Goal: Transaction & Acquisition: Purchase product/service

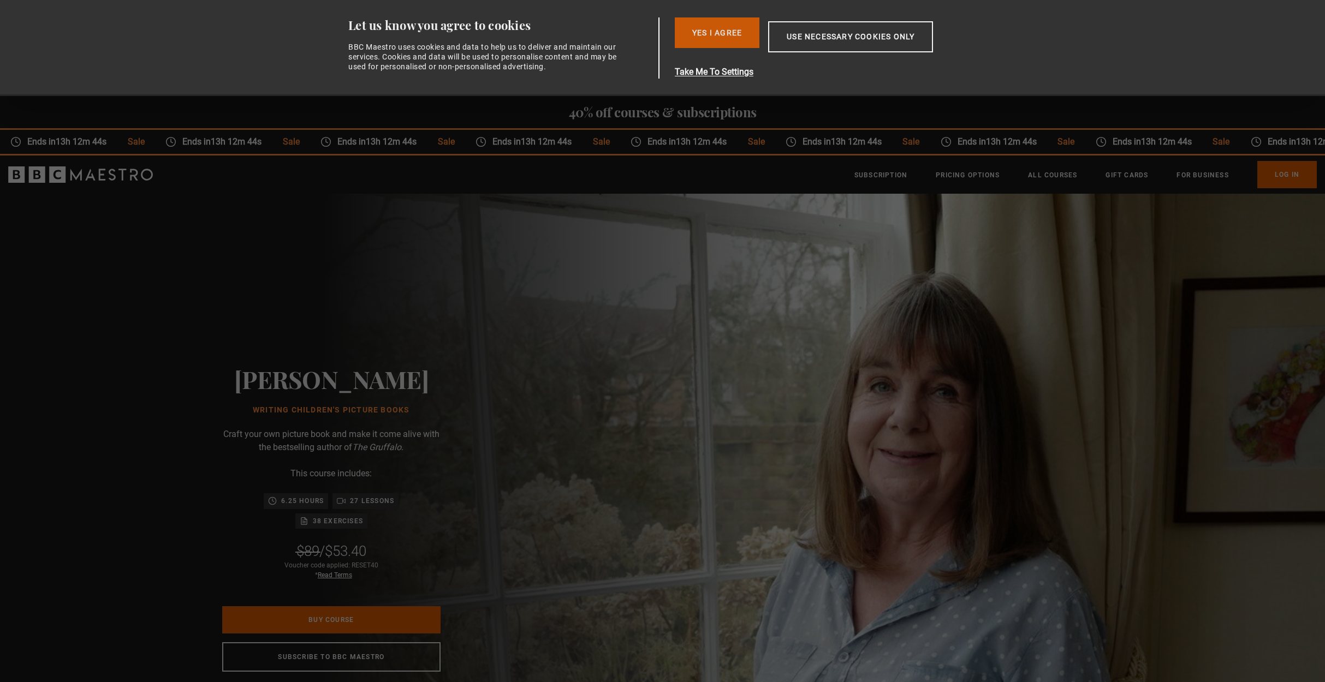
click at [725, 37] on button "Yes I Agree" at bounding box center [717, 32] width 85 height 31
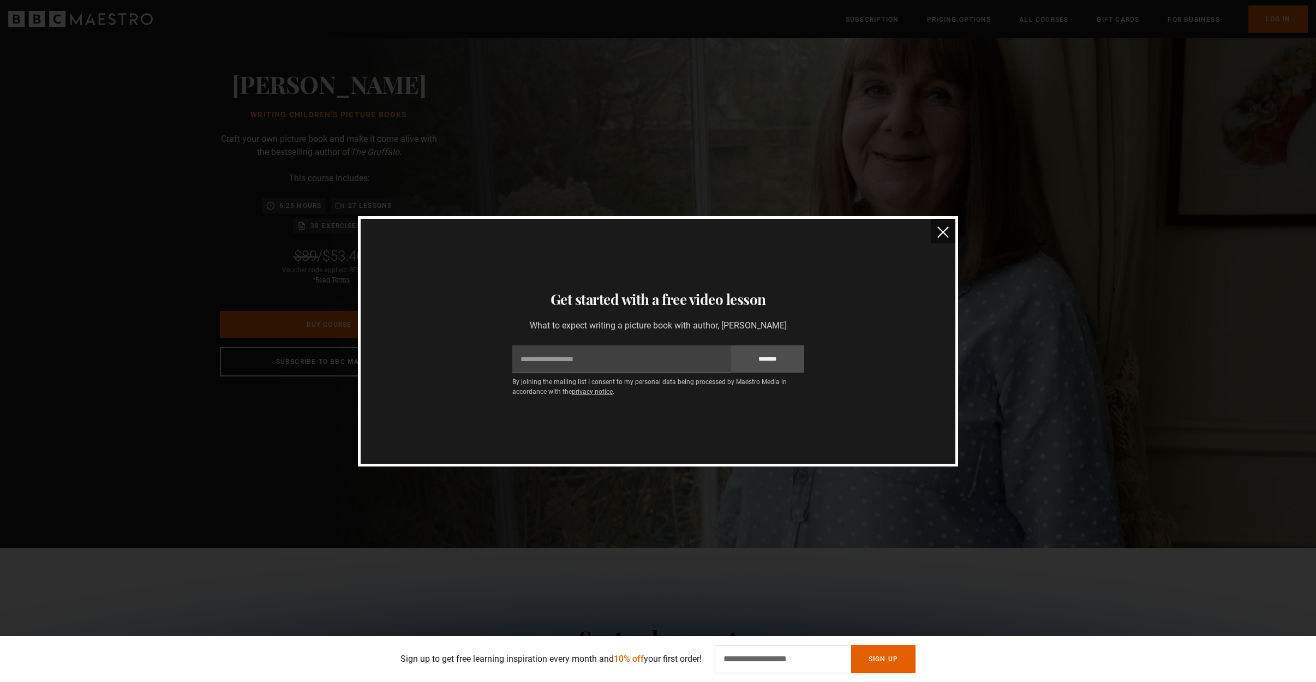
scroll to position [153, 0]
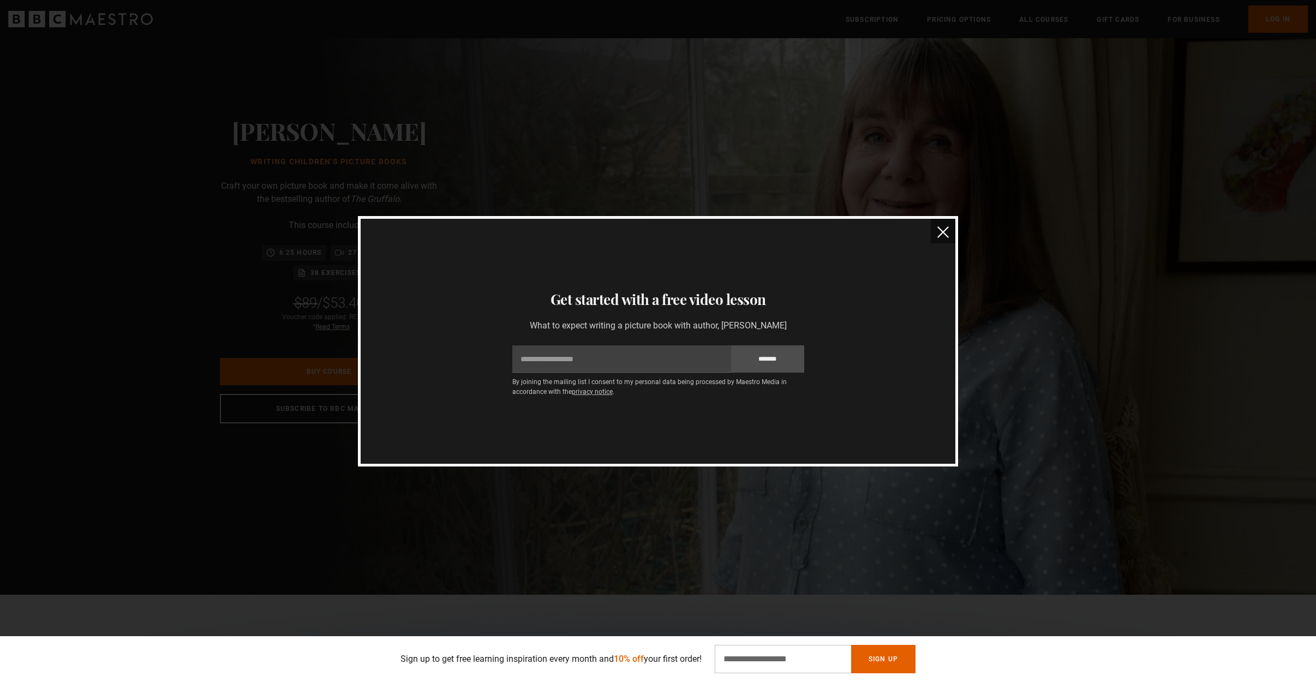
click at [947, 232] on img "close" at bounding box center [943, 231] width 11 height 11
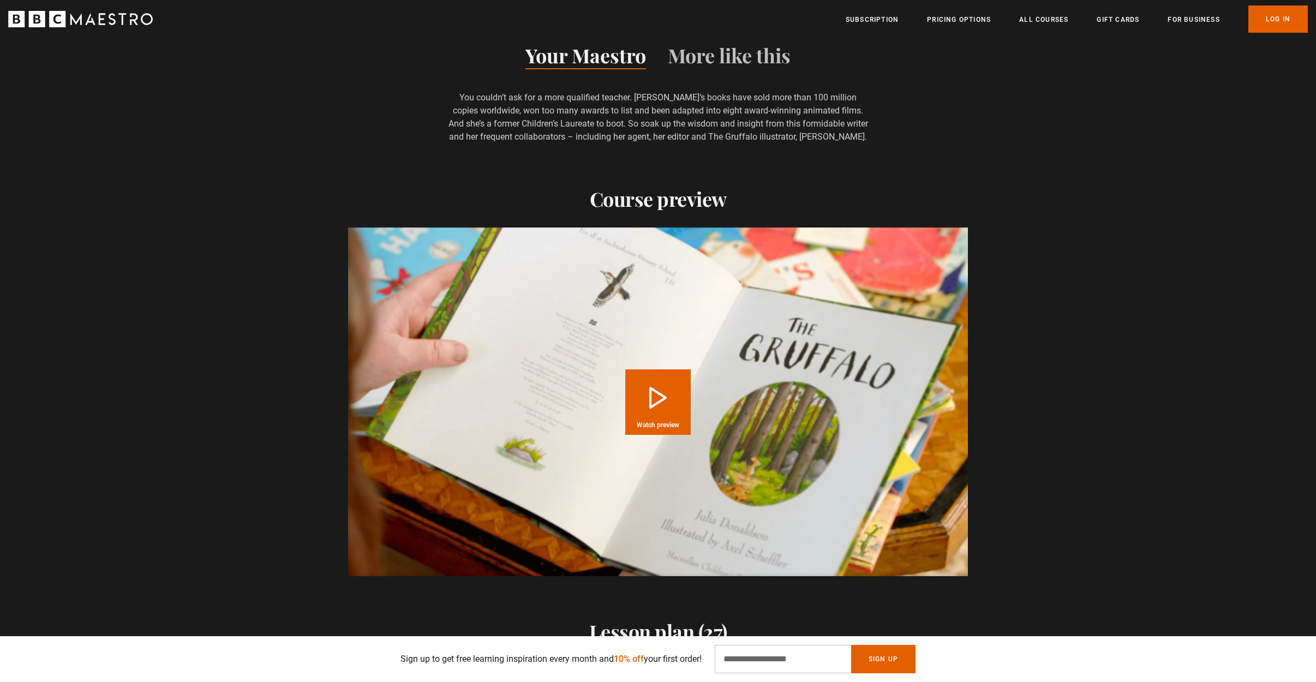
scroll to position [1434, 0]
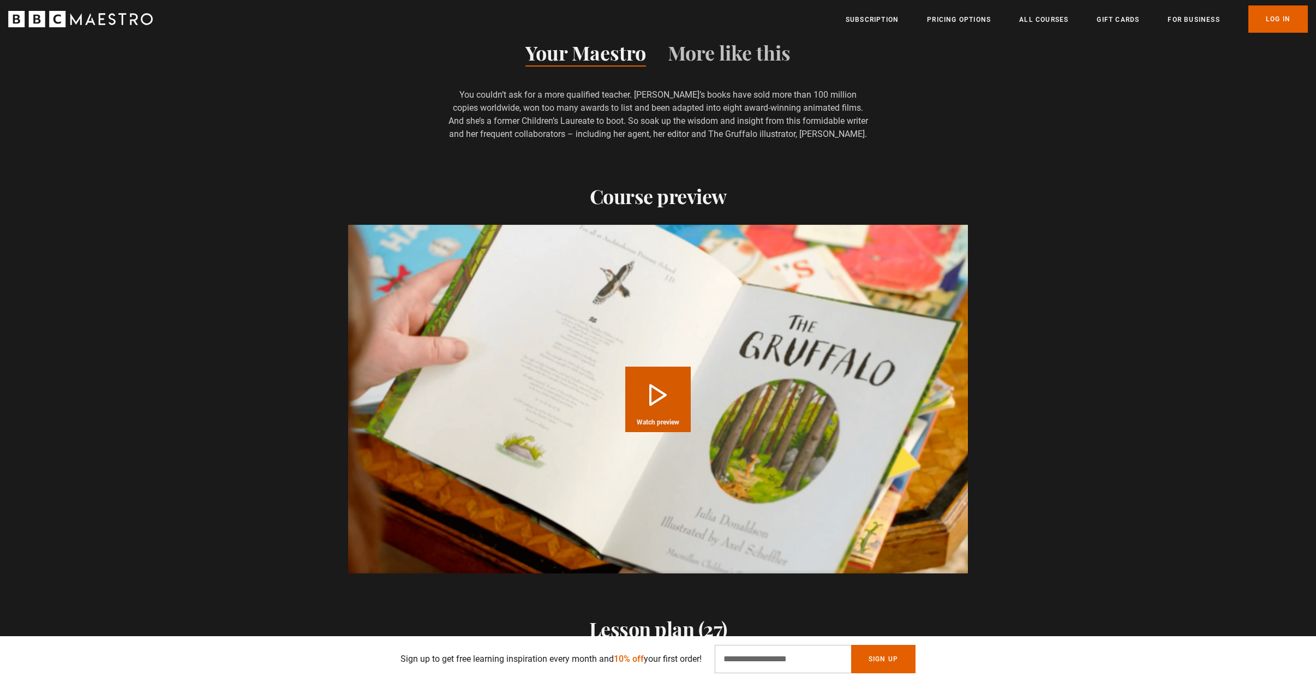
click at [651, 387] on button "Play Course overview for Writing Children's Picture Books with Julia Donaldson …" at bounding box center [657, 399] width 65 height 65
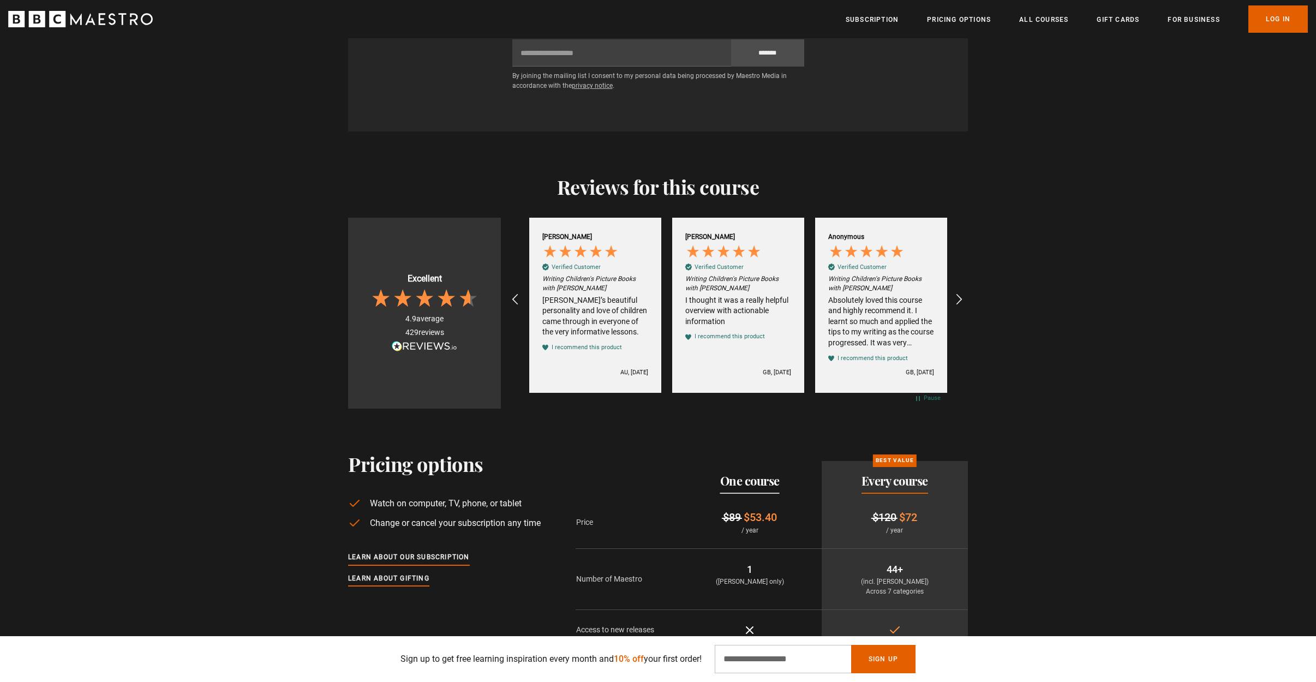
scroll to position [0, 143]
click at [911, 326] on div "Absolutely loved this course and highly recommend it. I learnt so much and appl…" at bounding box center [880, 321] width 106 height 53
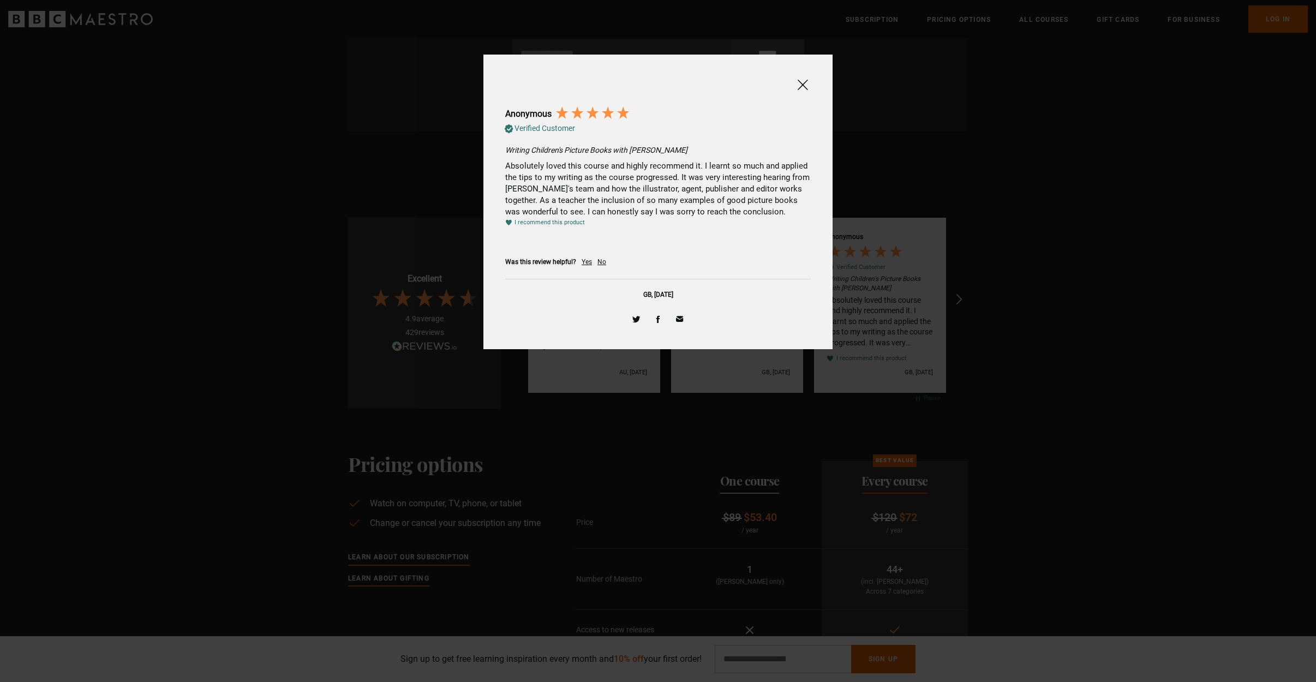
click at [803, 80] on span at bounding box center [802, 85] width 13 height 14
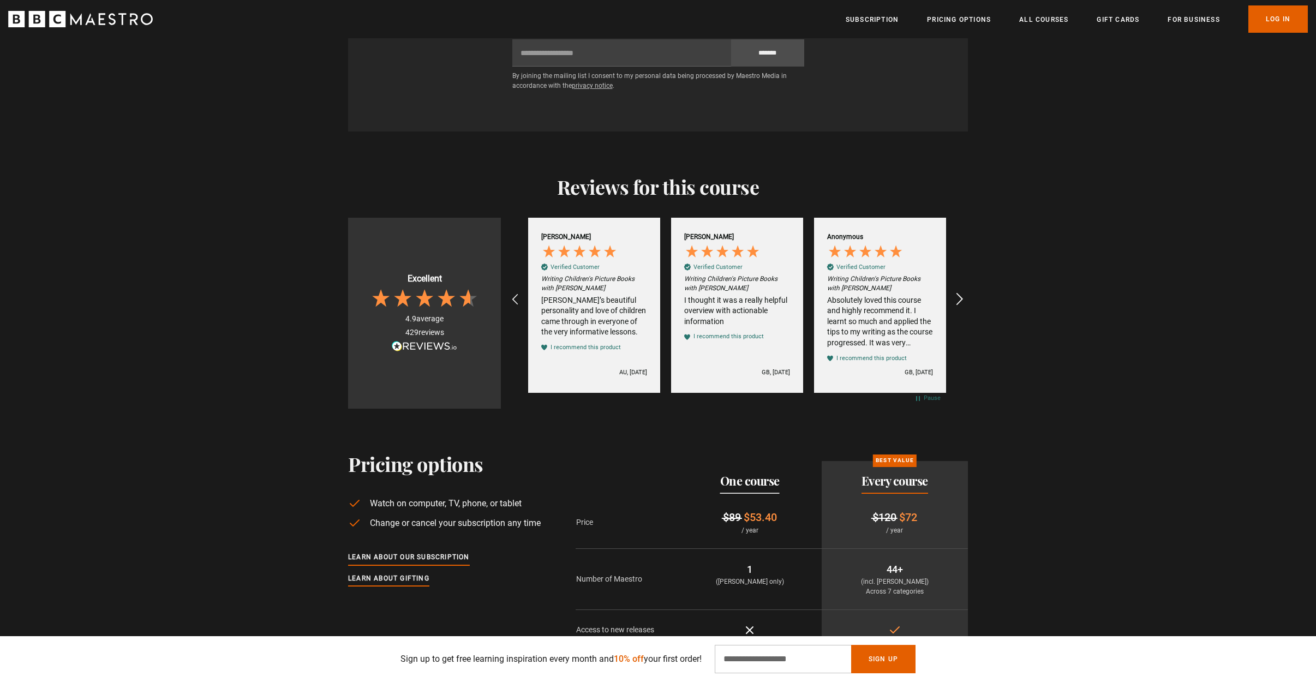
click at [959, 293] on icon "REVIEWS.io Carousel Scroll Right" at bounding box center [959, 300] width 15 height 15
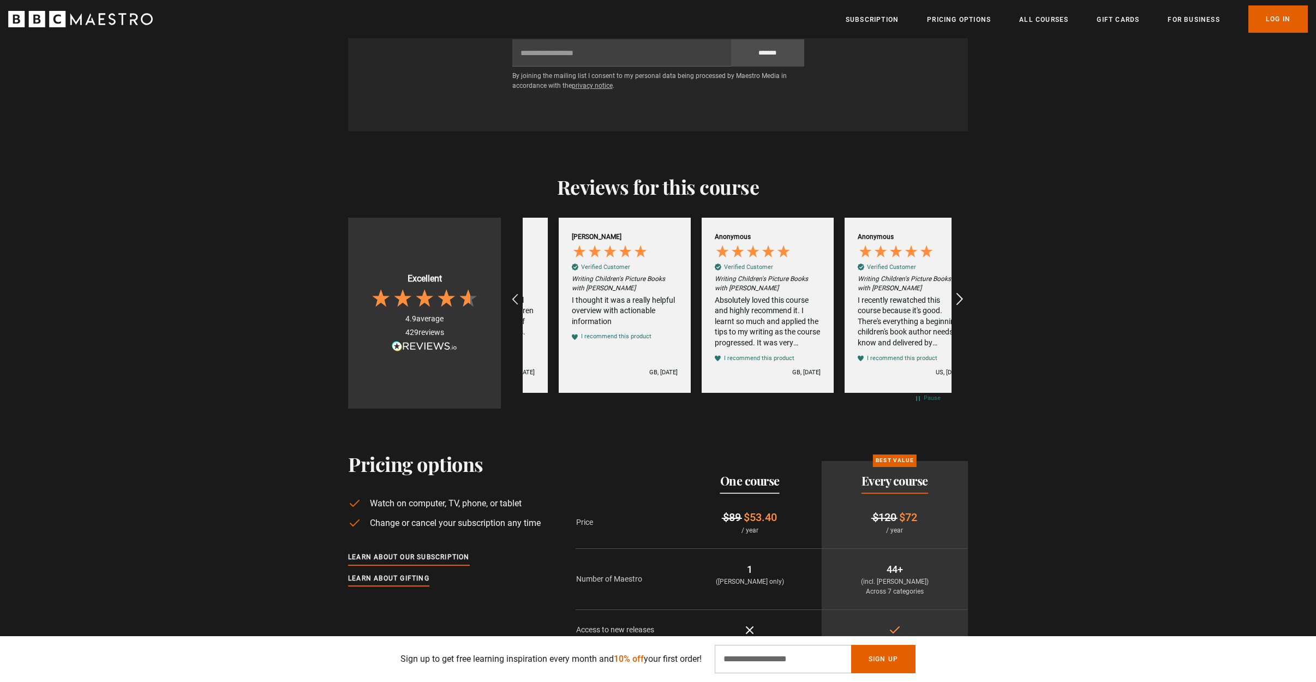
scroll to position [0, 286]
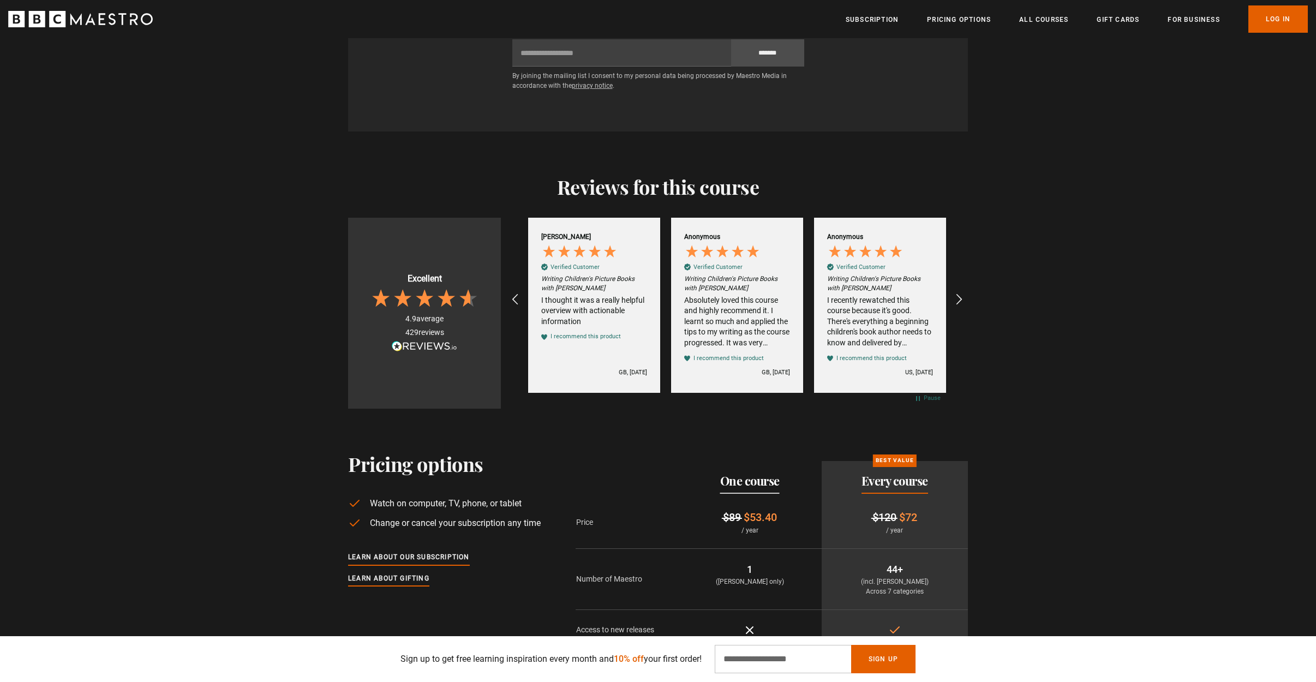
click at [928, 332] on div "I recently rewatched this course because it's good. There's everything a beginn…" at bounding box center [880, 321] width 106 height 53
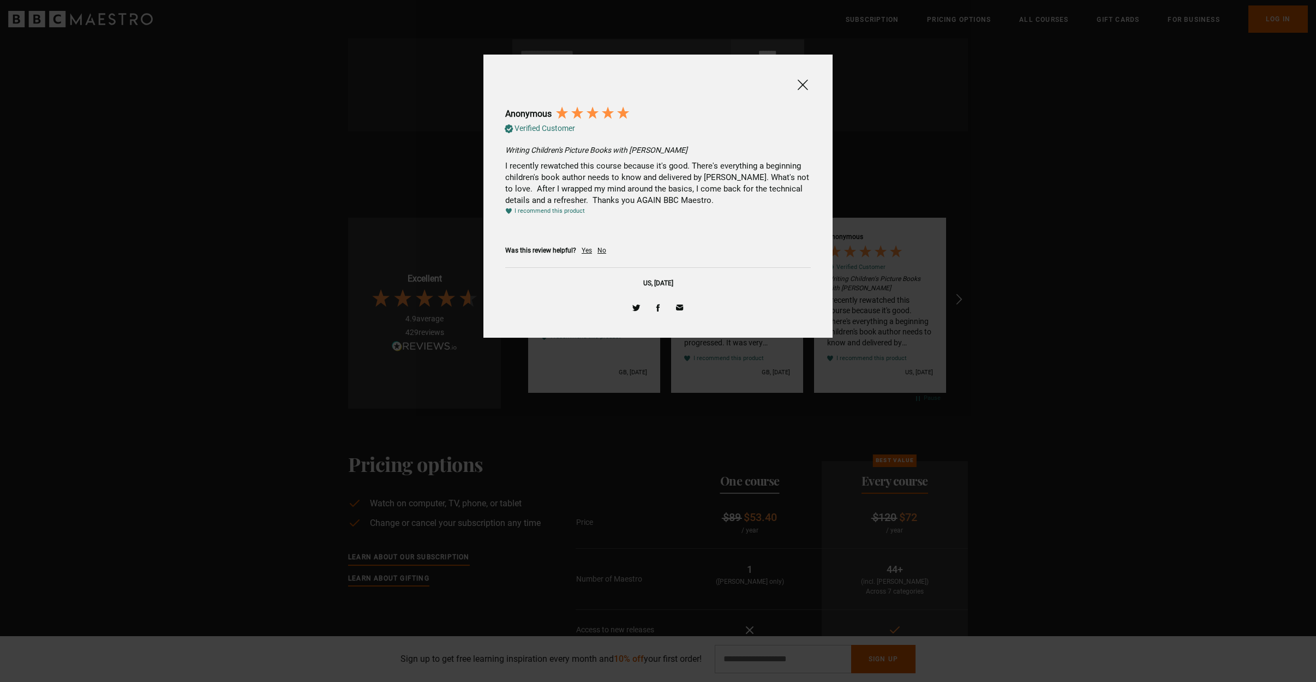
drag, startPoint x: 806, startPoint y: 81, endPoint x: 807, endPoint y: 87, distance: 6.1
click at [806, 81] on span at bounding box center [802, 85] width 13 height 14
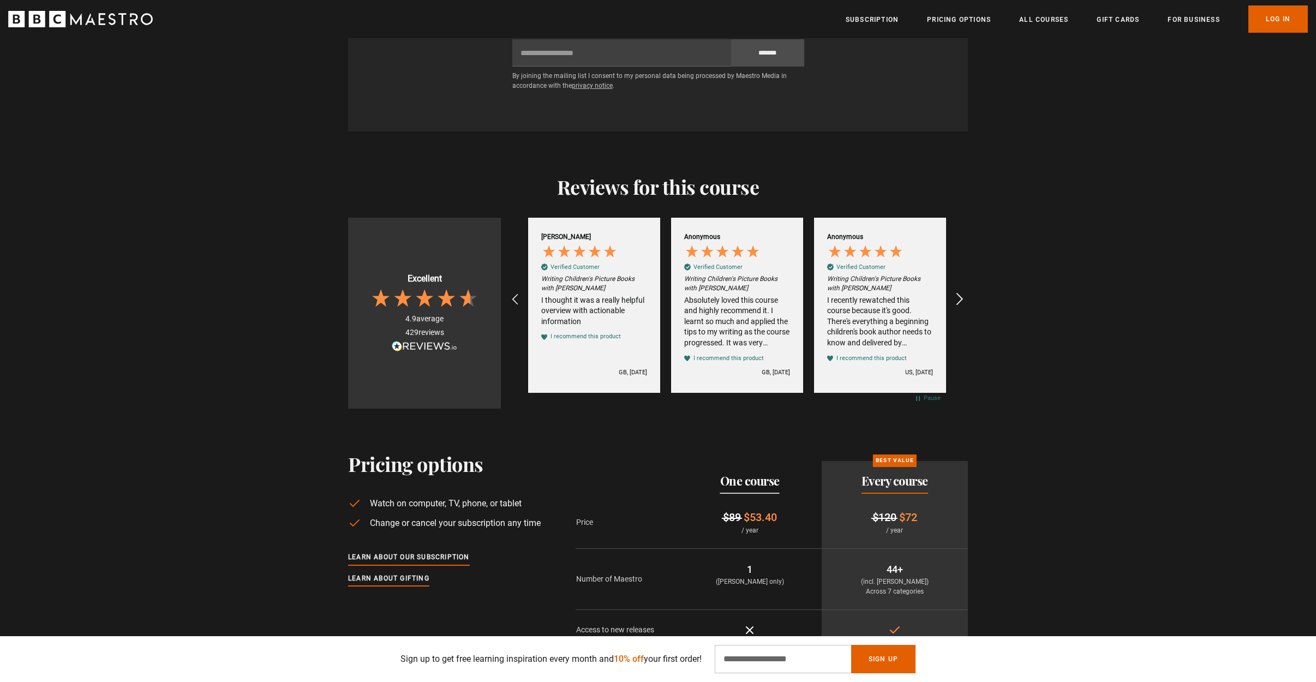
click at [963, 293] on icon "REVIEWS.io Carousel Scroll Right" at bounding box center [959, 300] width 15 height 15
click at [908, 322] on div "A wonderful, enjoyable insight to the many facets of writing a children's book.…" at bounding box center [880, 321] width 106 height 53
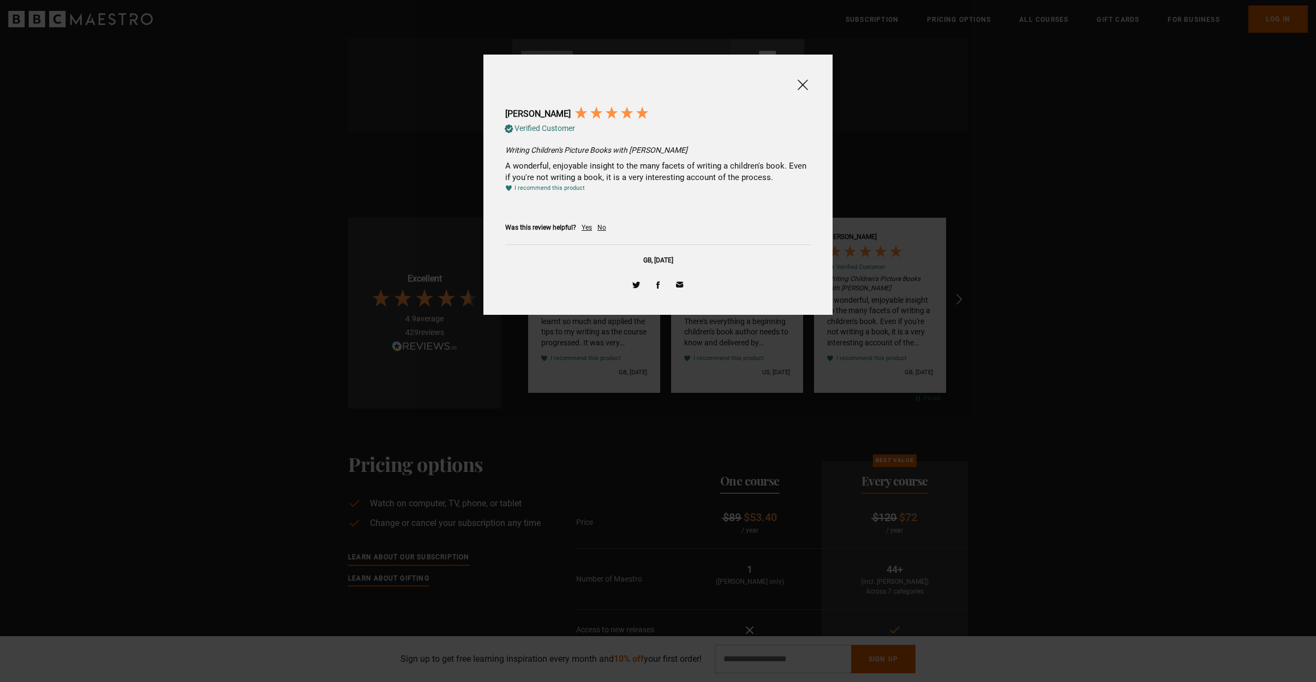
click at [802, 83] on span at bounding box center [802, 85] width 13 height 14
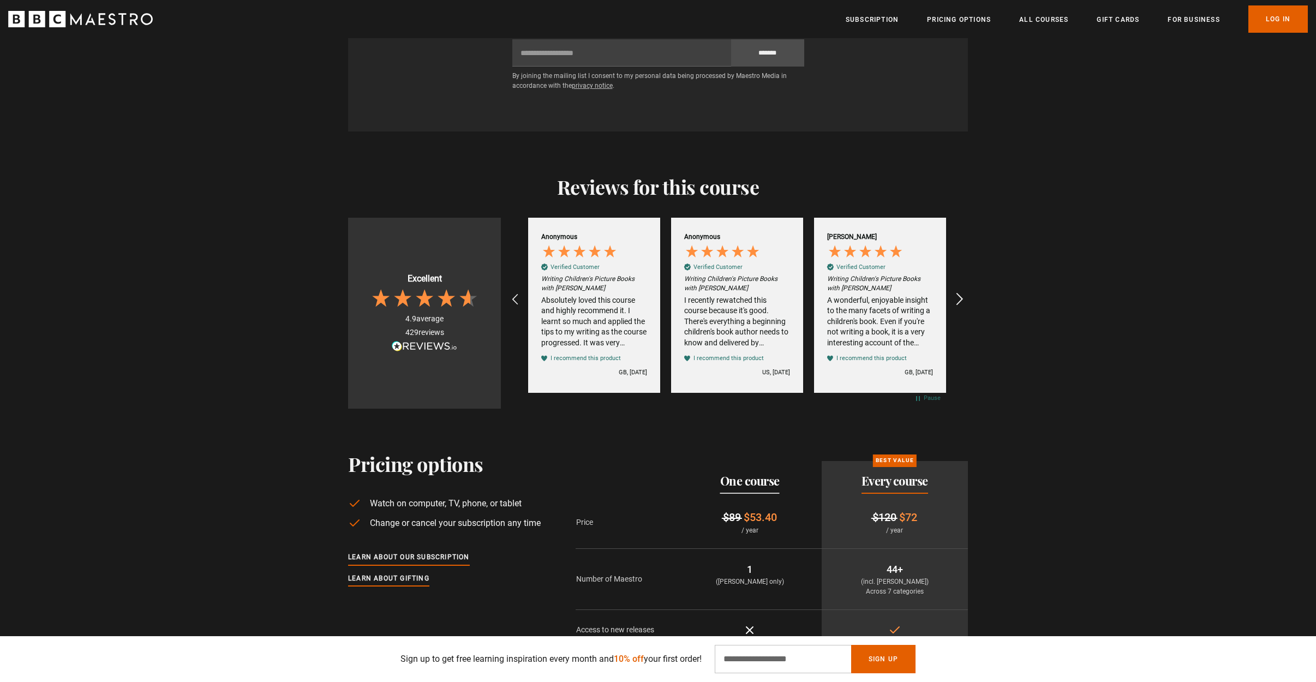
click at [958, 293] on icon "REVIEWS.io Carousel Scroll Right" at bounding box center [959, 300] width 15 height 15
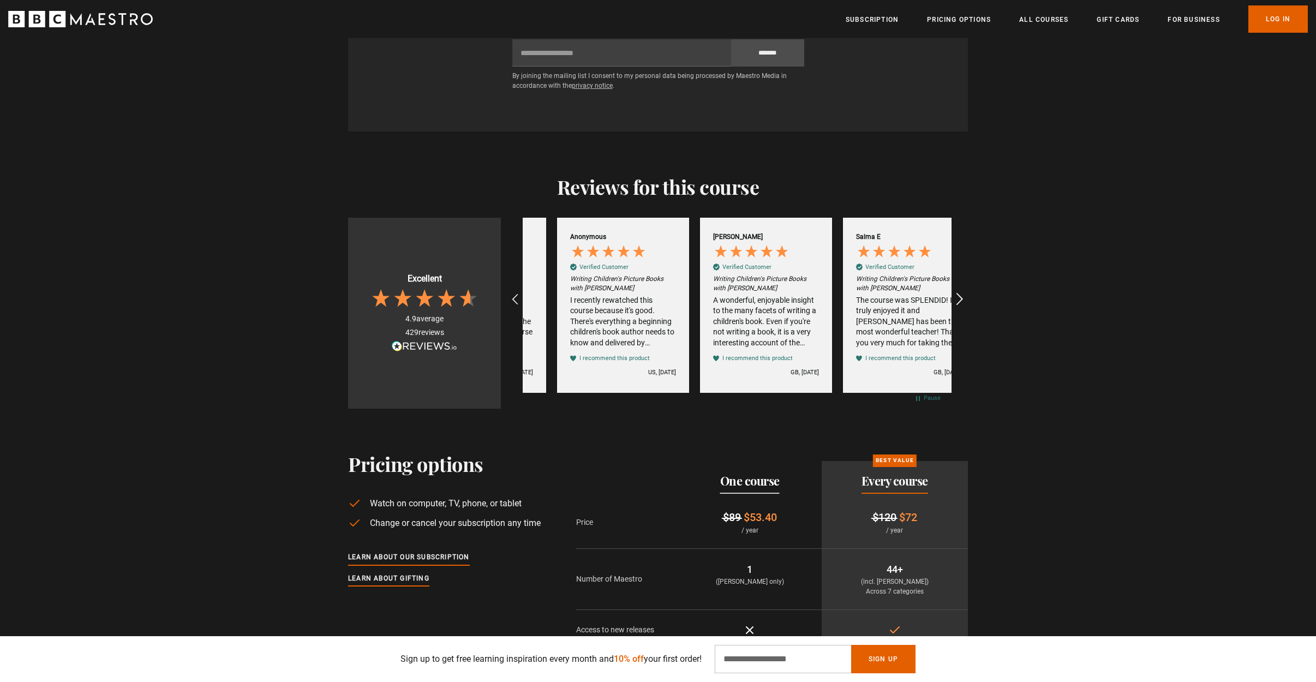
scroll to position [0, 572]
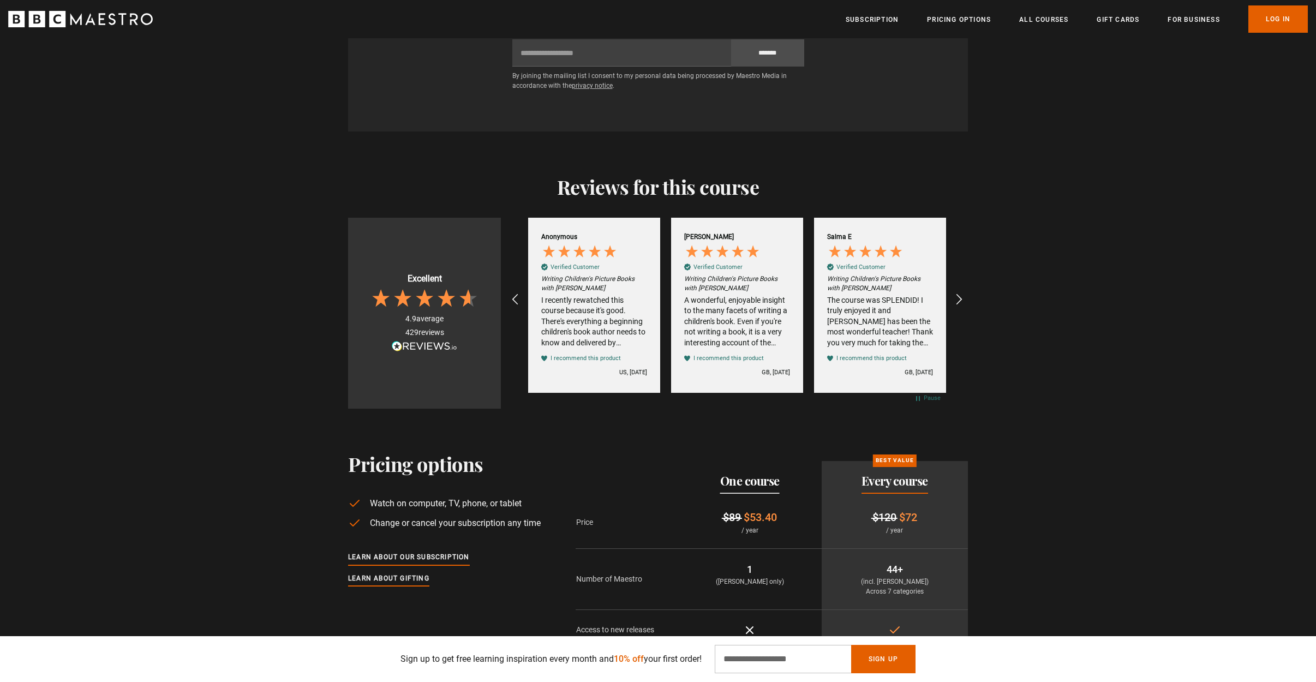
click at [918, 311] on div "The course was SPLENDID! I truly enjoyed it and Julia has been the most wonderf…" at bounding box center [880, 321] width 106 height 53
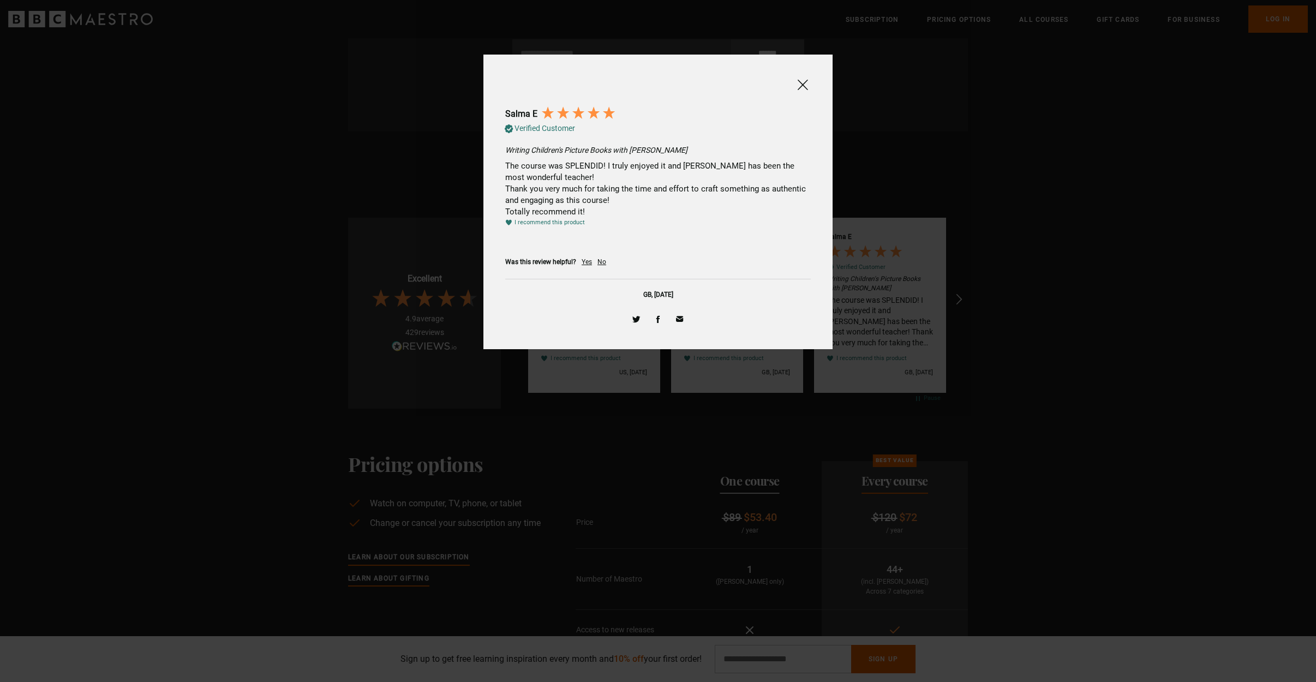
click at [797, 85] on span at bounding box center [802, 85] width 13 height 14
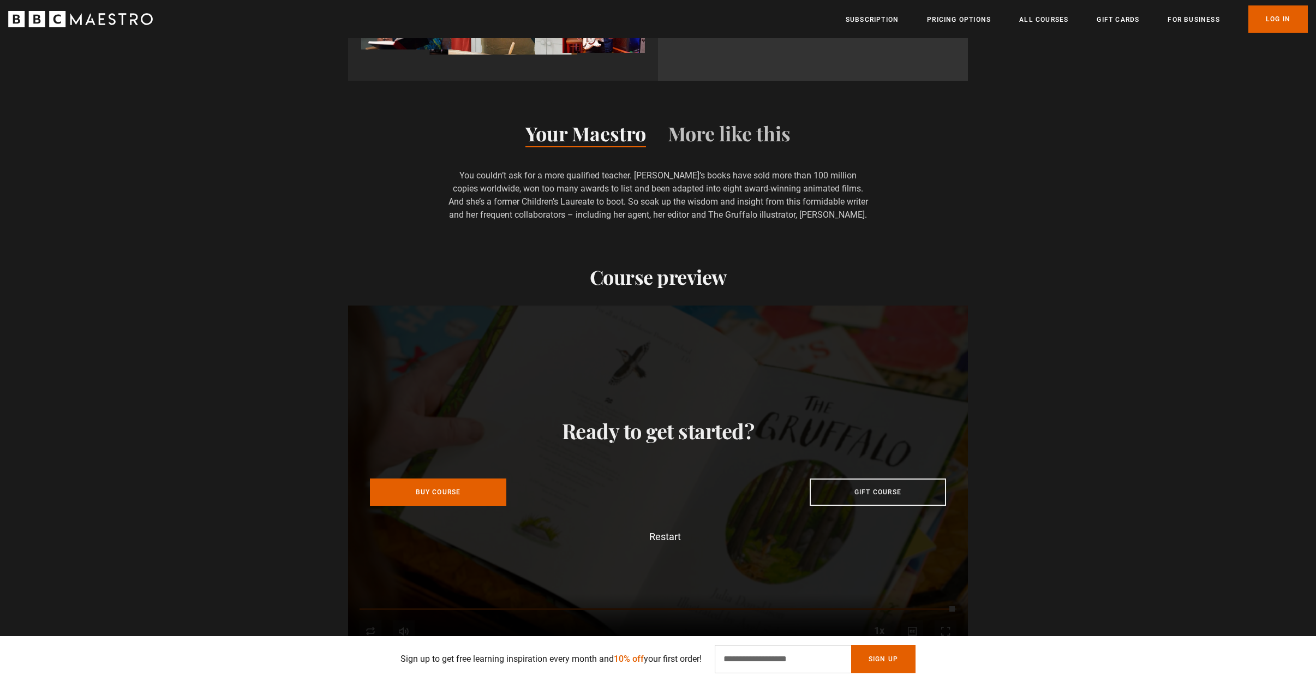
scroll to position [0, 1001]
click at [880, 19] on link "Subscription" at bounding box center [872, 19] width 53 height 11
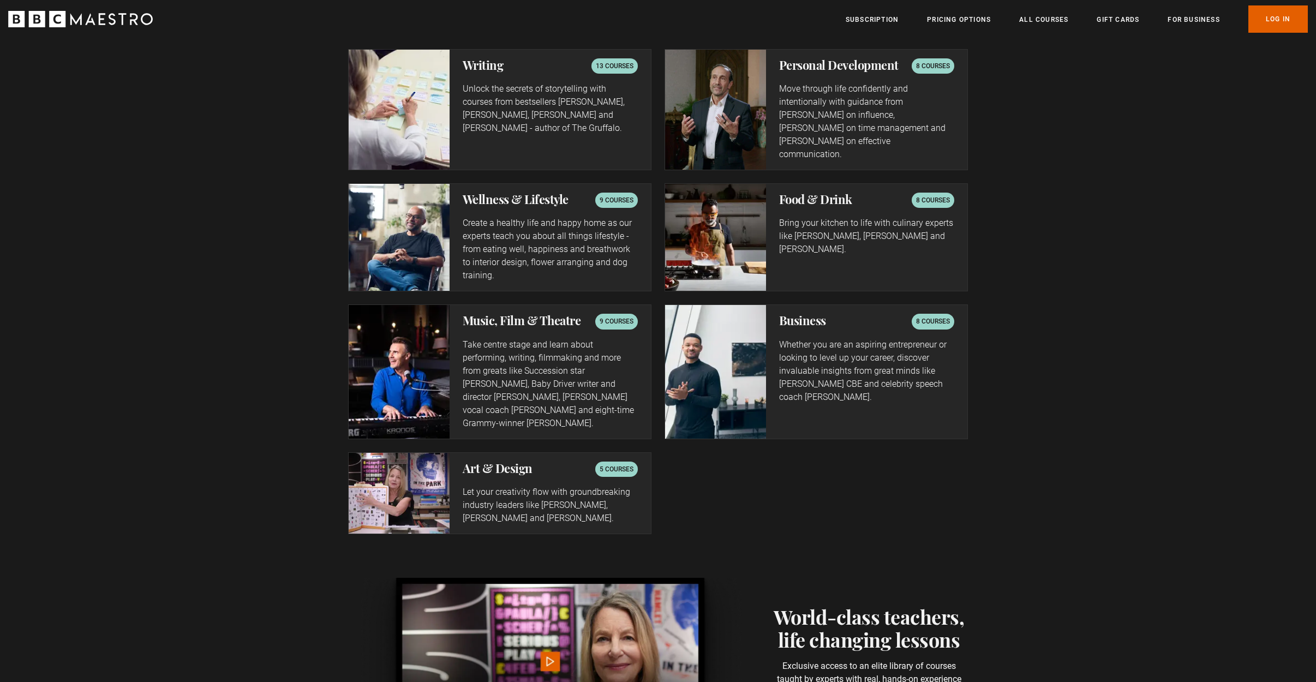
scroll to position [1836, 0]
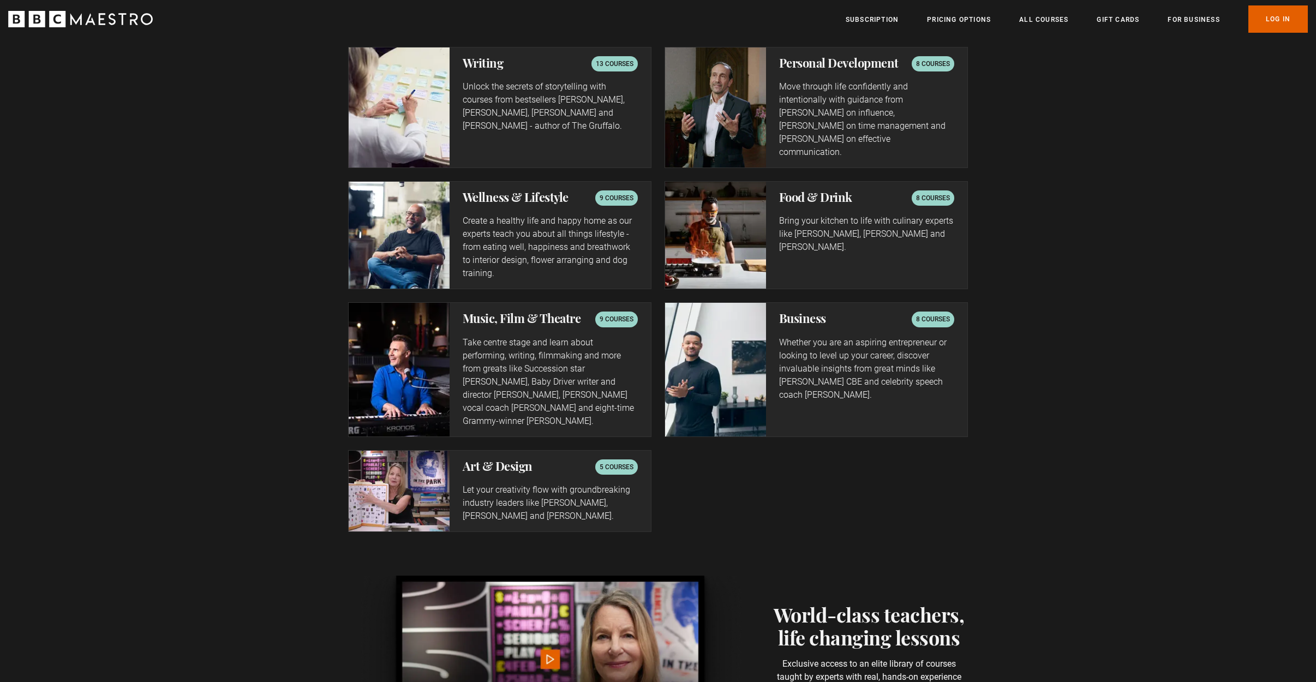
click at [496, 460] on h2 "Art & Design" at bounding box center [498, 466] width 70 height 13
click at [615, 462] on p "5 courses" at bounding box center [617, 467] width 34 height 11
click at [504, 484] on p "Let your creativity flow with groundbreaking industry leaders like Paula Scher,…" at bounding box center [550, 503] width 175 height 39
click at [410, 465] on img at bounding box center [399, 491] width 101 height 81
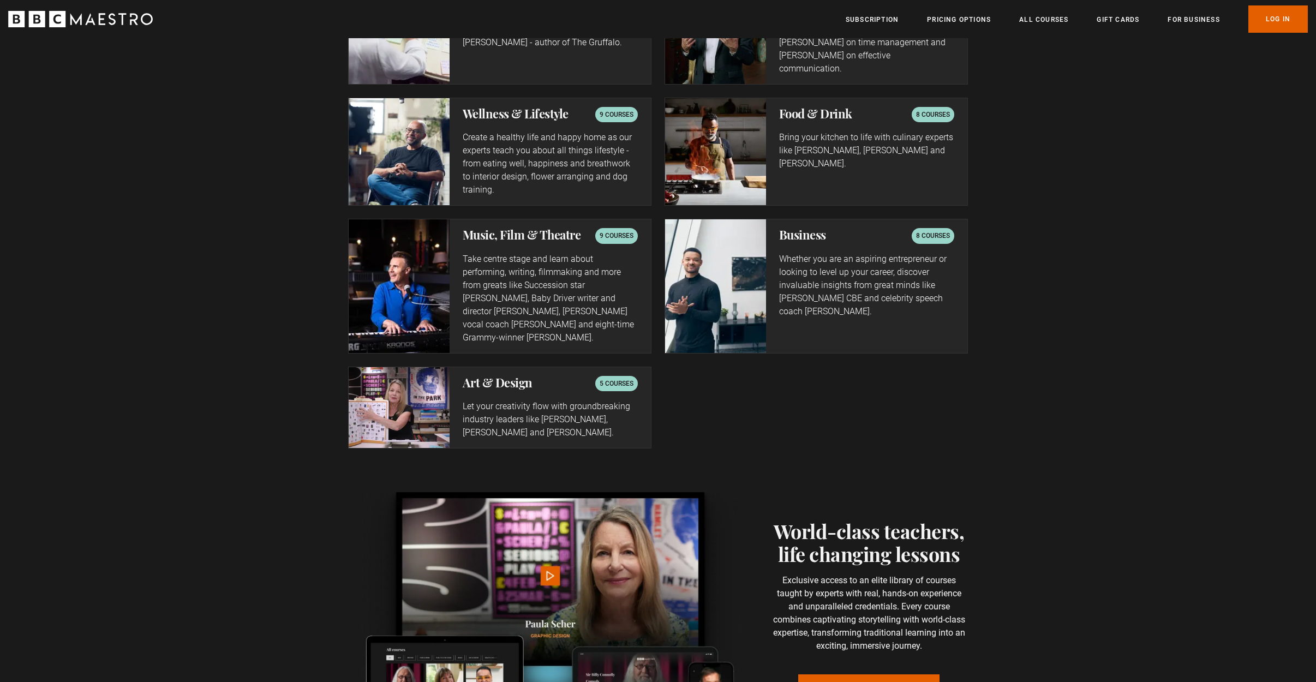
scroll to position [1910, 0]
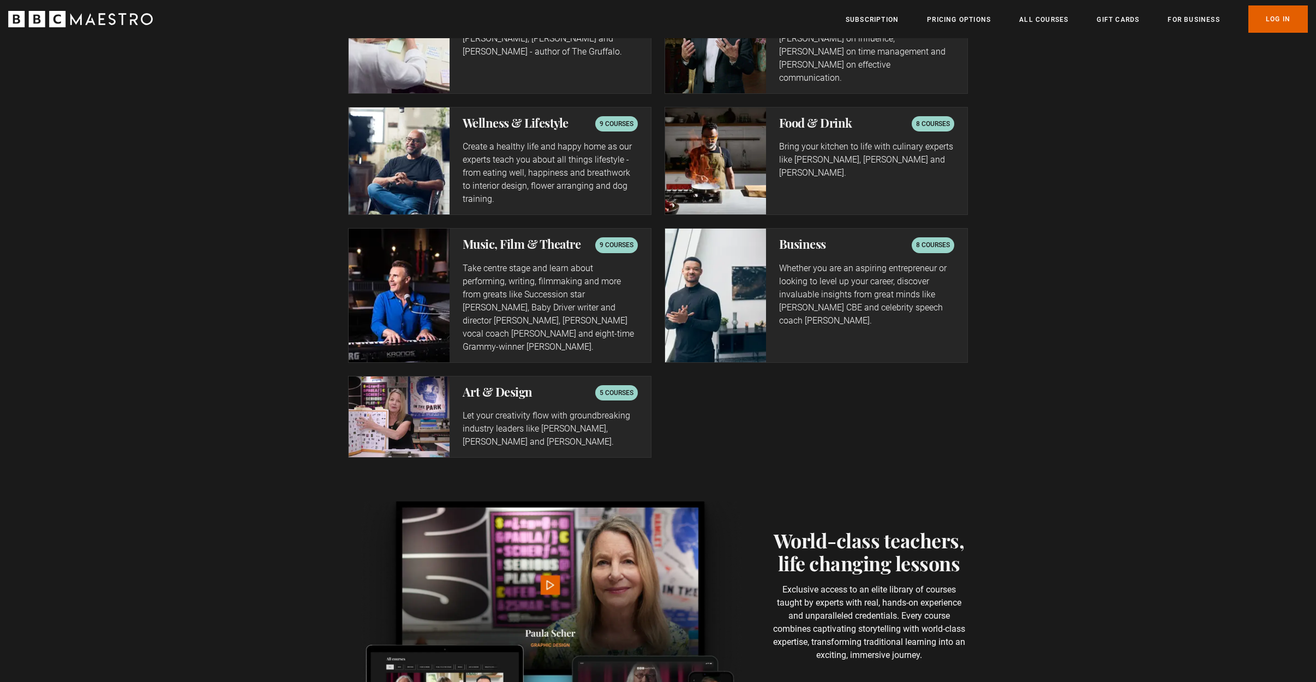
click at [621, 385] on div "5 courses" at bounding box center [616, 392] width 43 height 15
click at [580, 409] on p "Let your creativity flow with groundbreaking industry leaders like Paula Scher,…" at bounding box center [550, 428] width 175 height 39
click at [412, 389] on img at bounding box center [399, 417] width 101 height 81
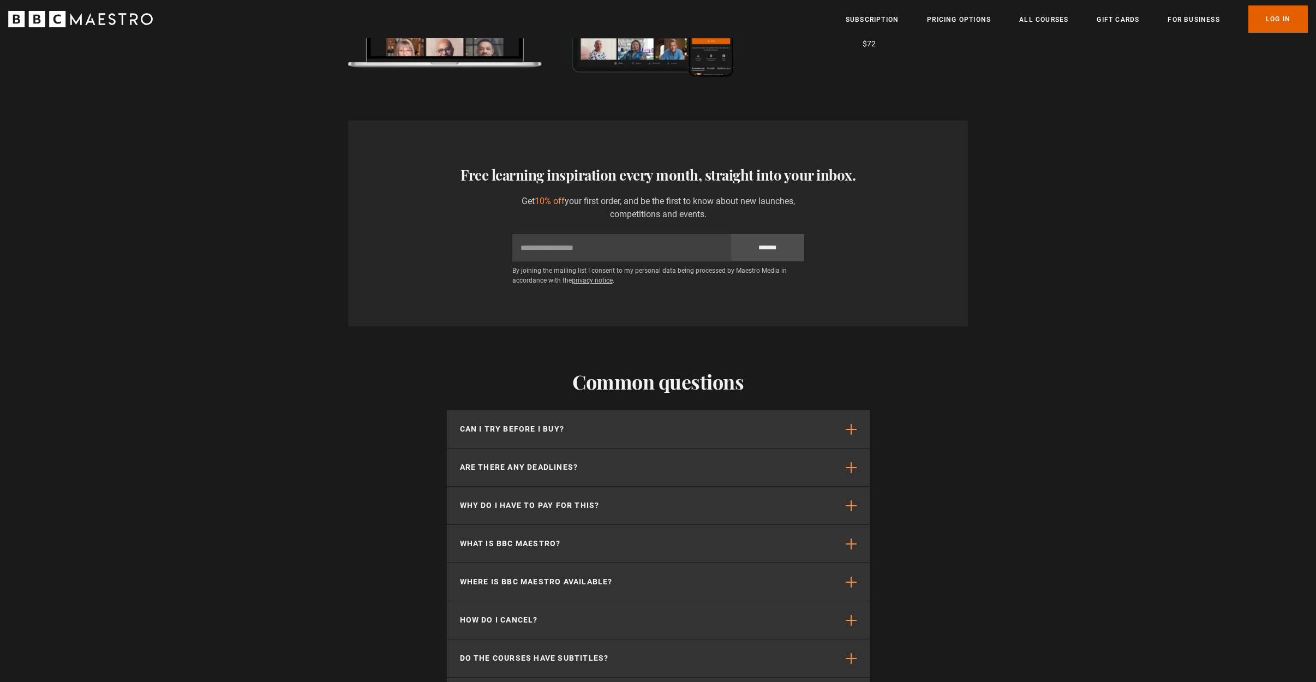
scroll to position [2601, 0]
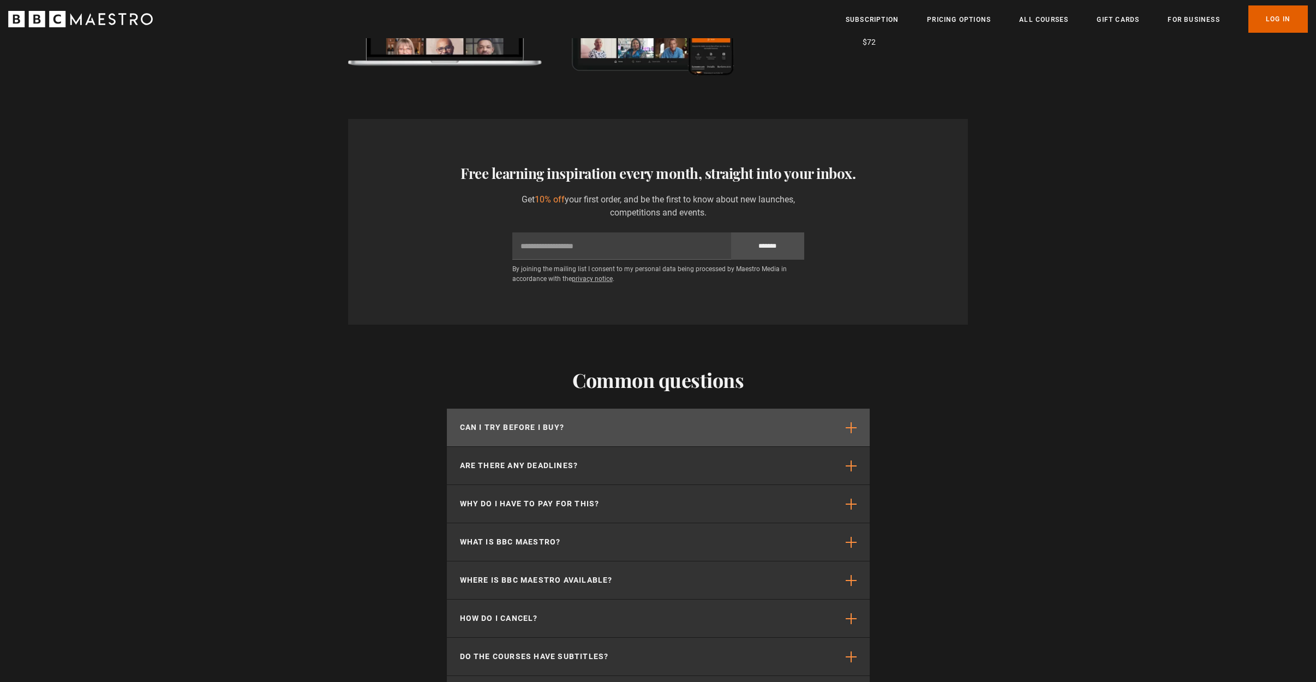
click at [840, 409] on button "Can I try before I buy?" at bounding box center [658, 428] width 423 height 38
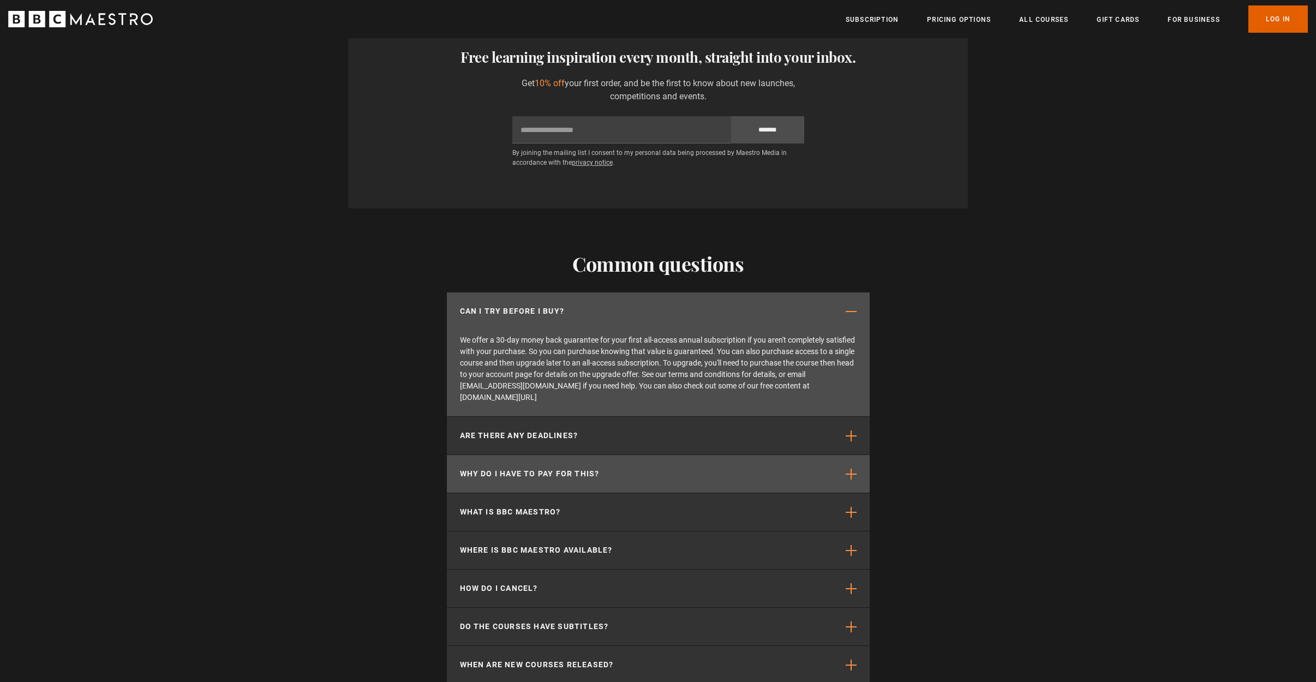
scroll to position [2721, 0]
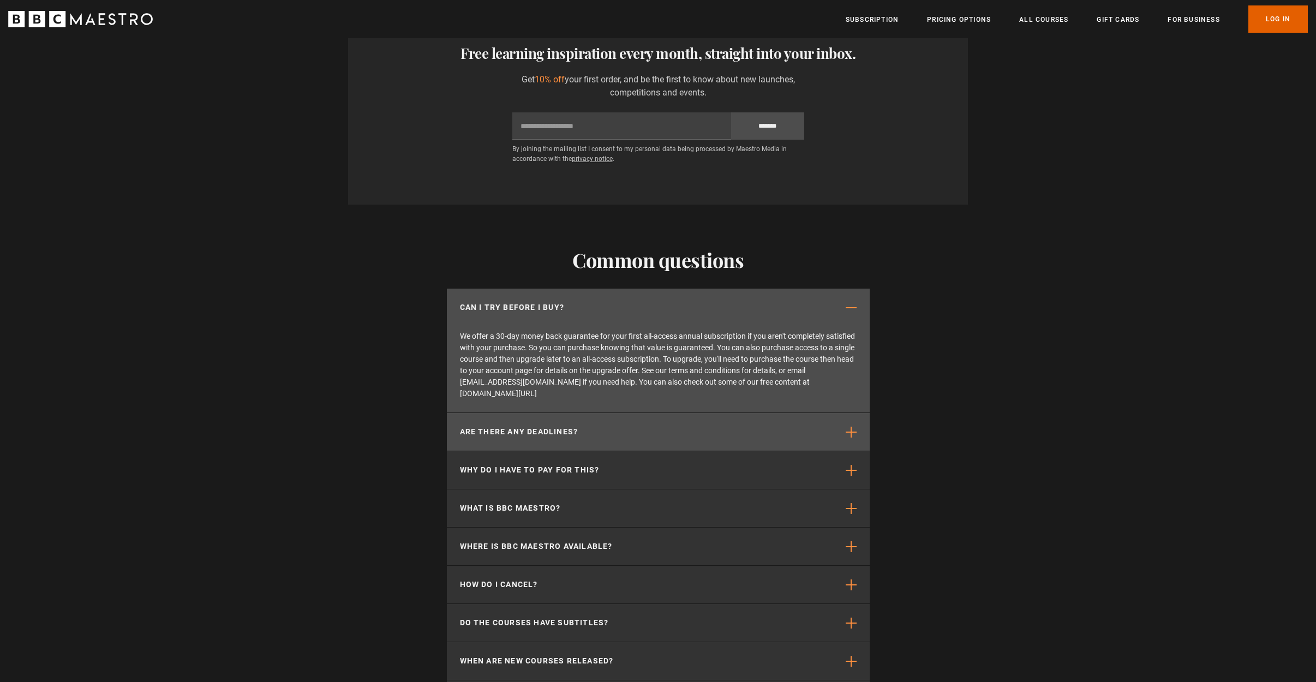
click at [842, 413] on button "Are there any deadlines?" at bounding box center [658, 432] width 423 height 38
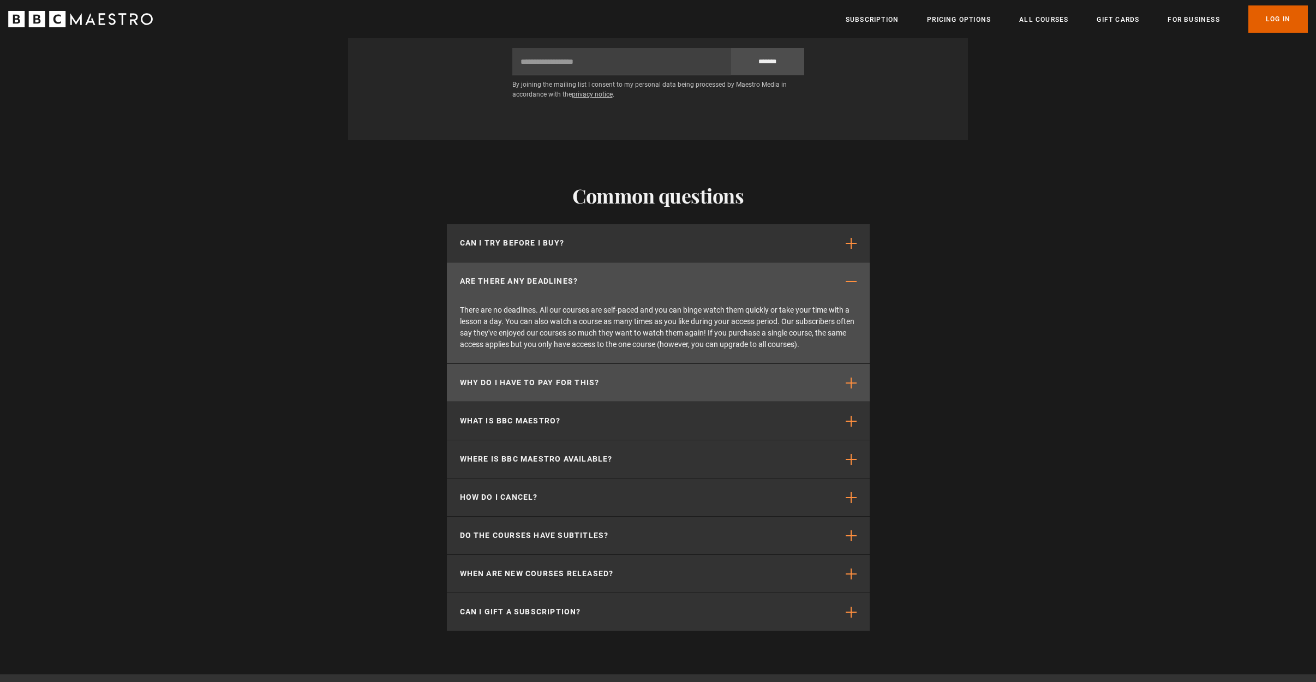
scroll to position [2786, 0]
click at [835, 363] on button "Why do I have to pay for this?" at bounding box center [658, 382] width 423 height 38
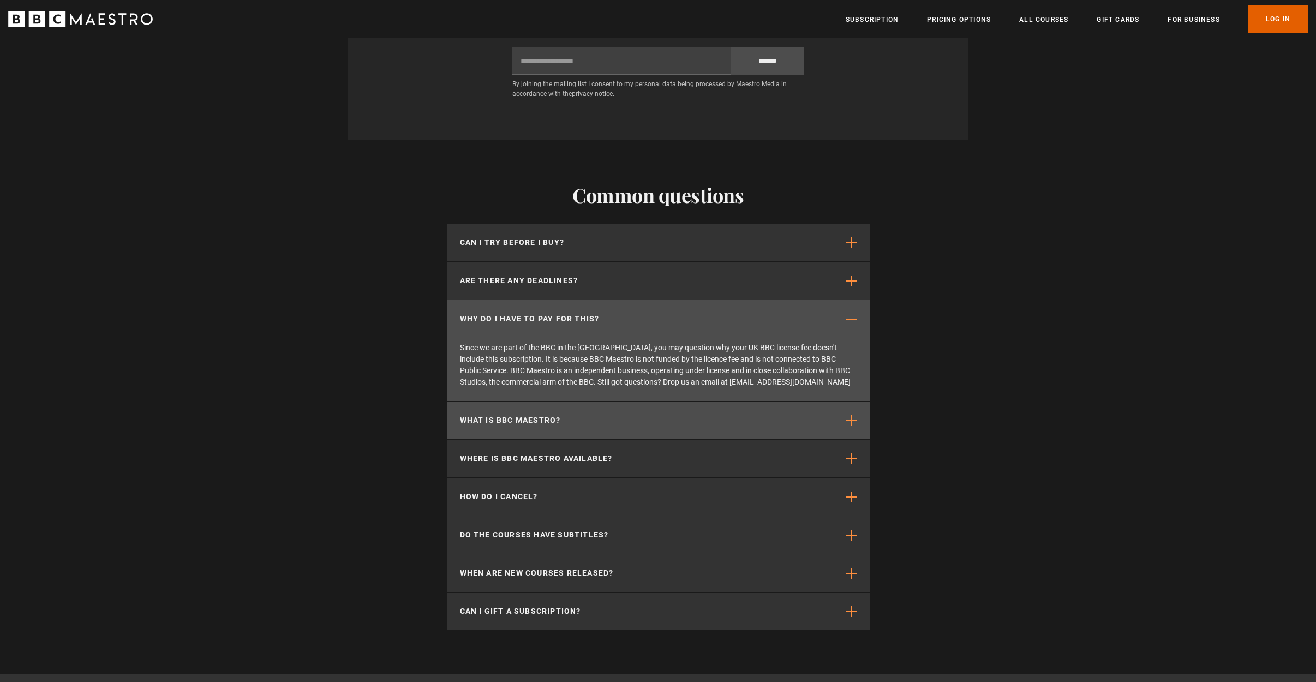
scroll to position [0, 715]
click at [857, 399] on button "What is BBC Maestro?" at bounding box center [658, 418] width 423 height 38
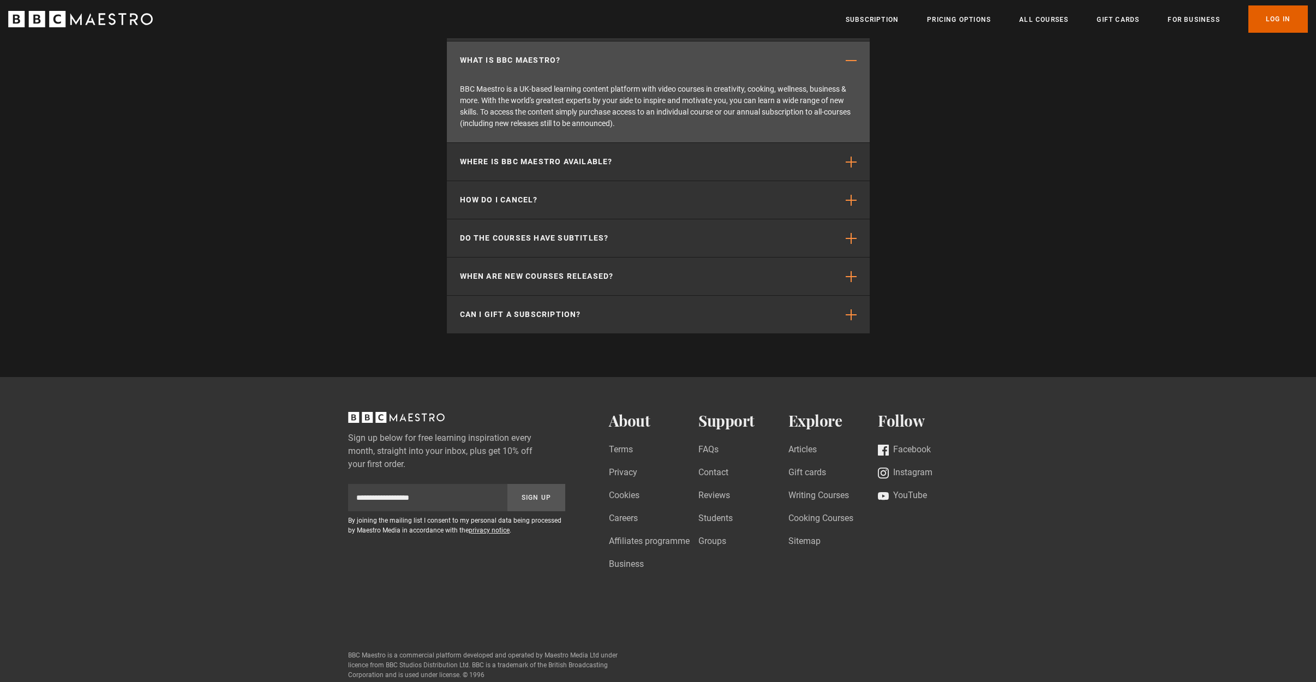
scroll to position [3081, 0]
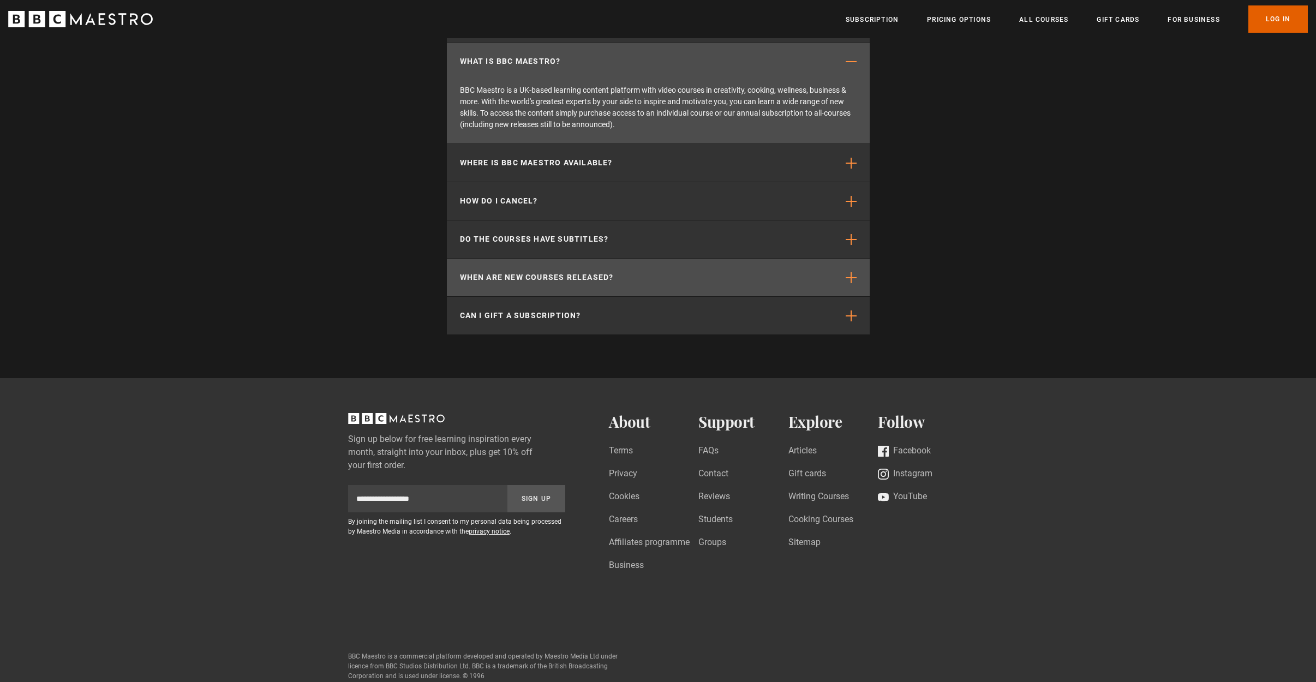
click at [857, 259] on button "When are new courses released?" at bounding box center [658, 278] width 423 height 38
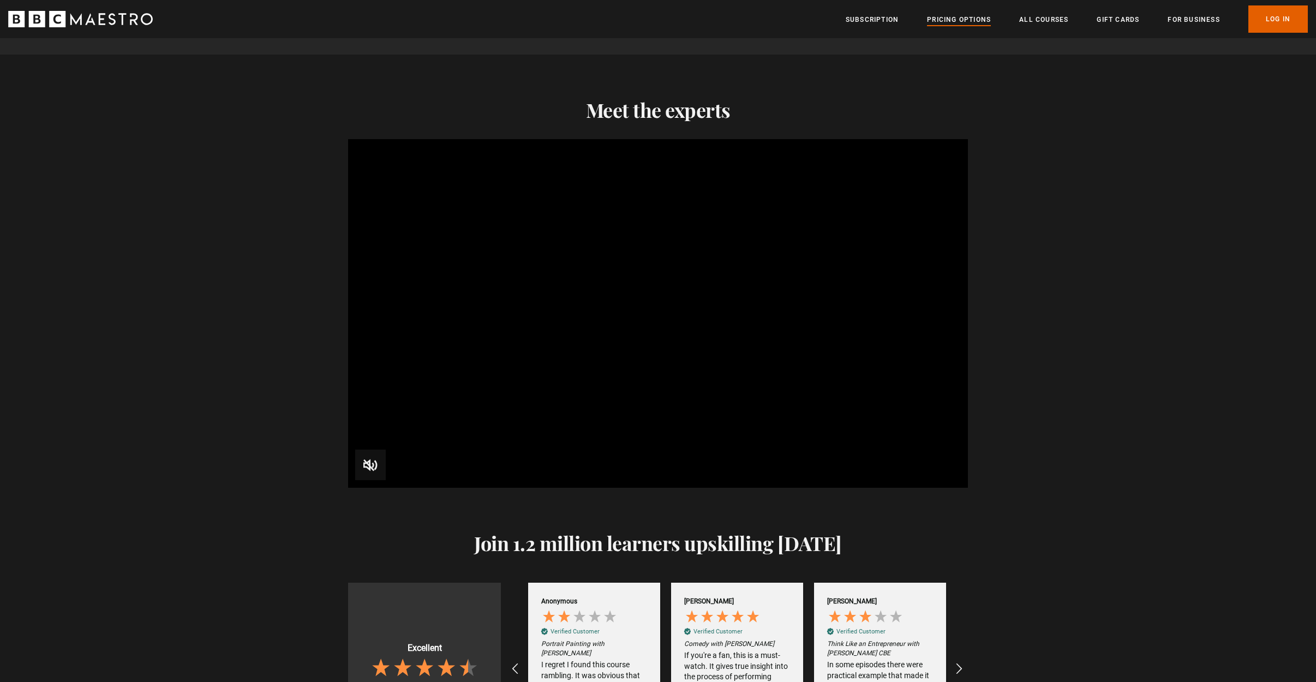
scroll to position [1016, 1]
click at [1033, 18] on link "All Courses" at bounding box center [1044, 19] width 49 height 11
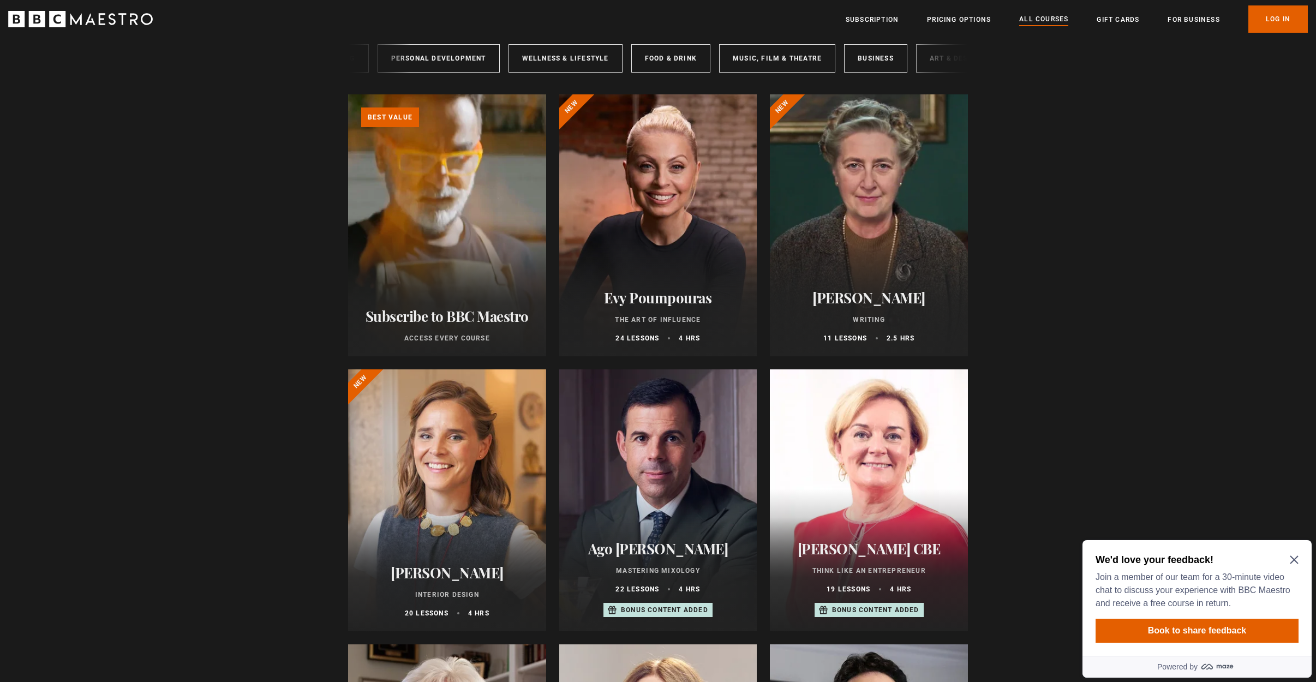
scroll to position [0, 182]
click at [938, 62] on link "Art & Design" at bounding box center [925, 58] width 78 height 28
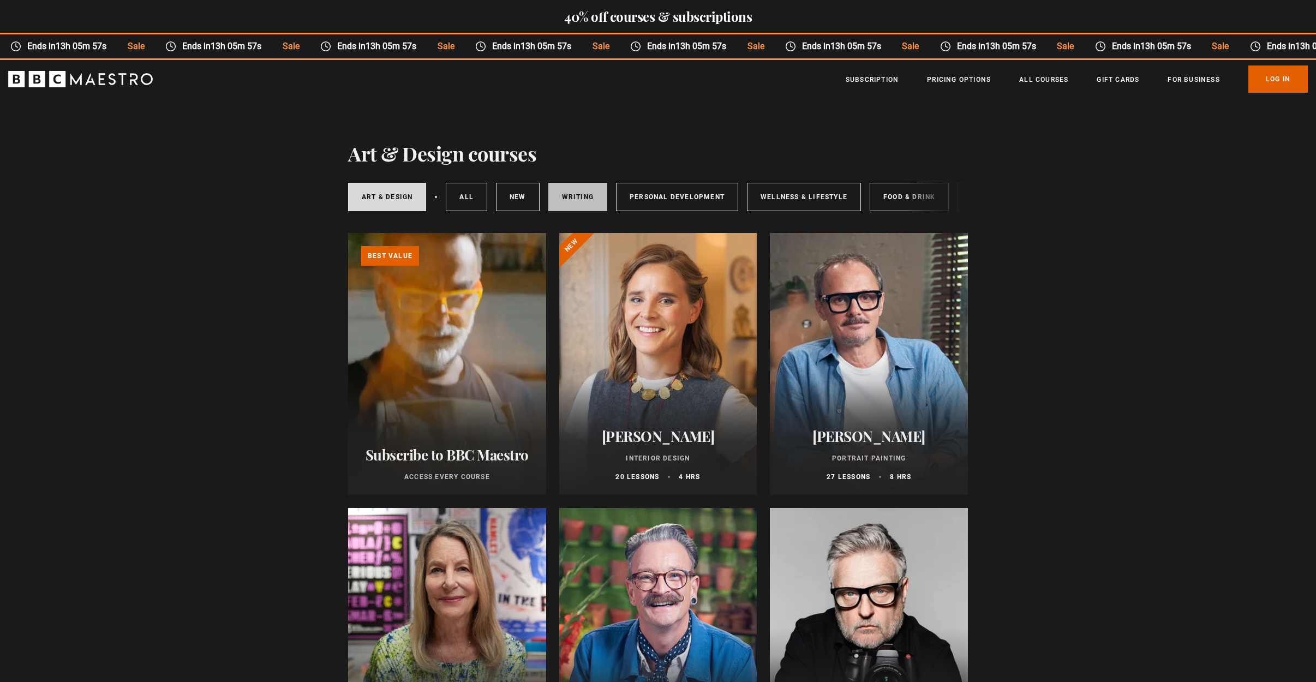
click at [573, 188] on link "Writing" at bounding box center [578, 197] width 59 height 28
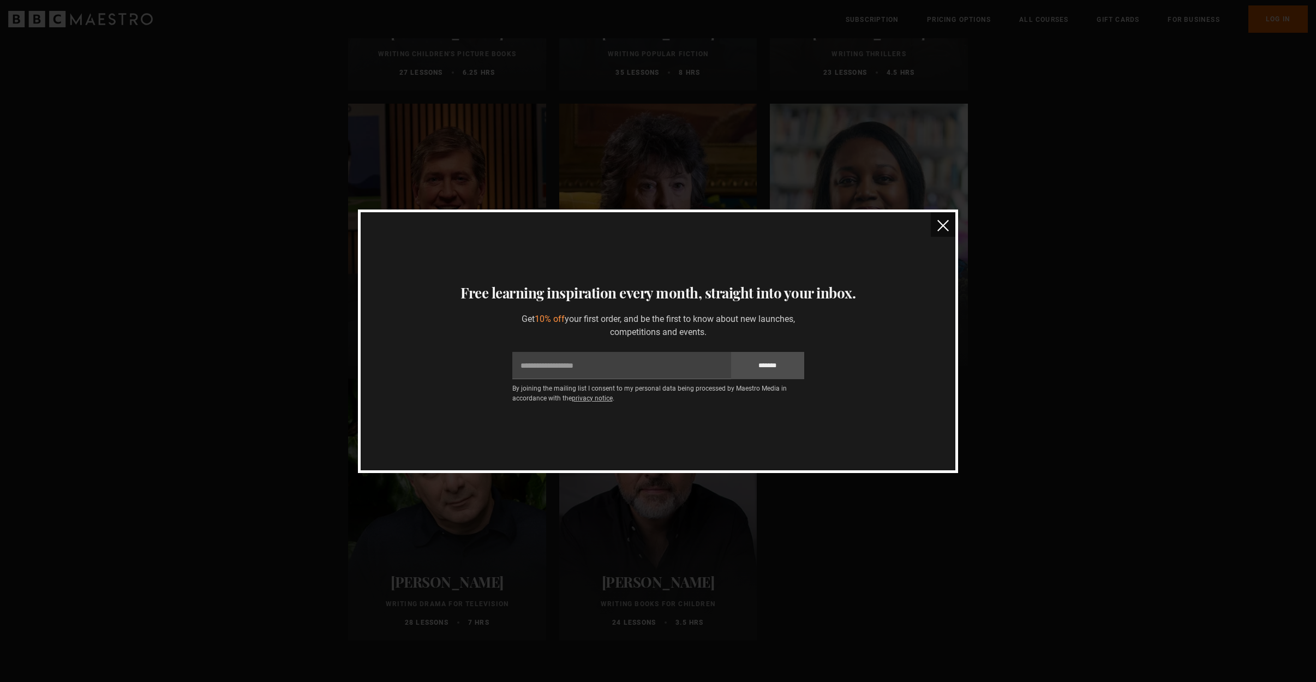
scroll to position [986, 0]
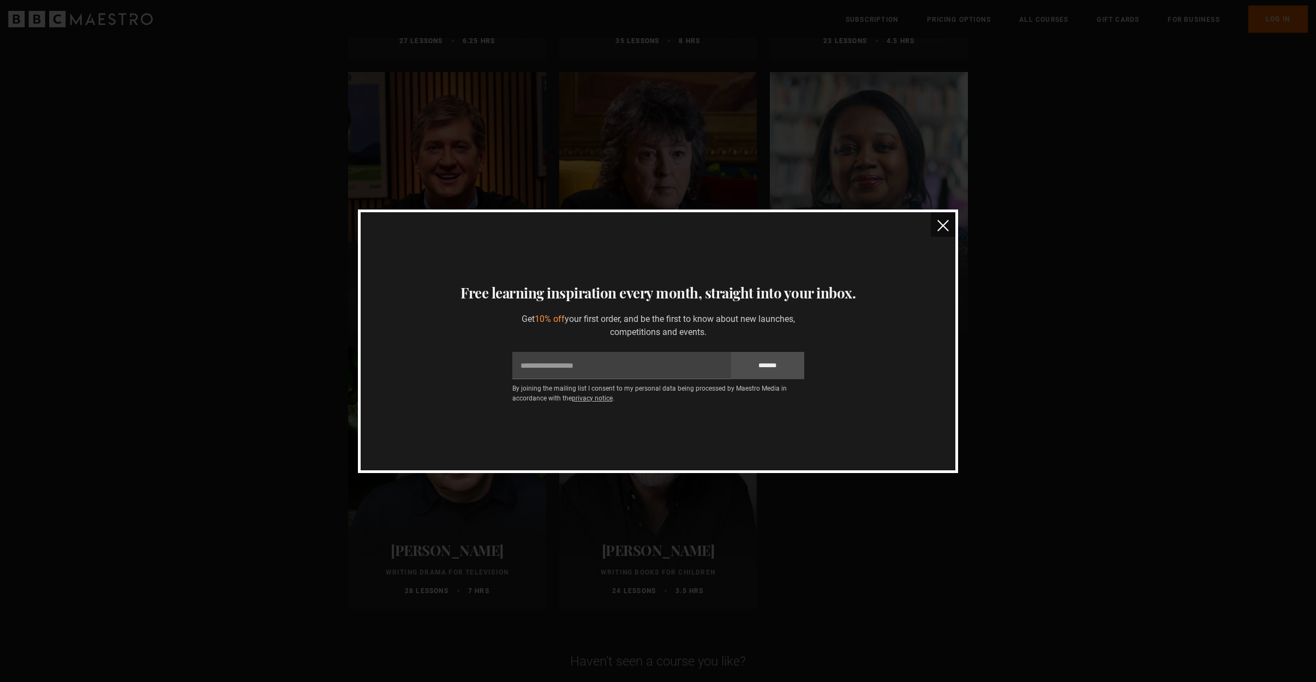
click at [947, 228] on img "close" at bounding box center [943, 225] width 11 height 11
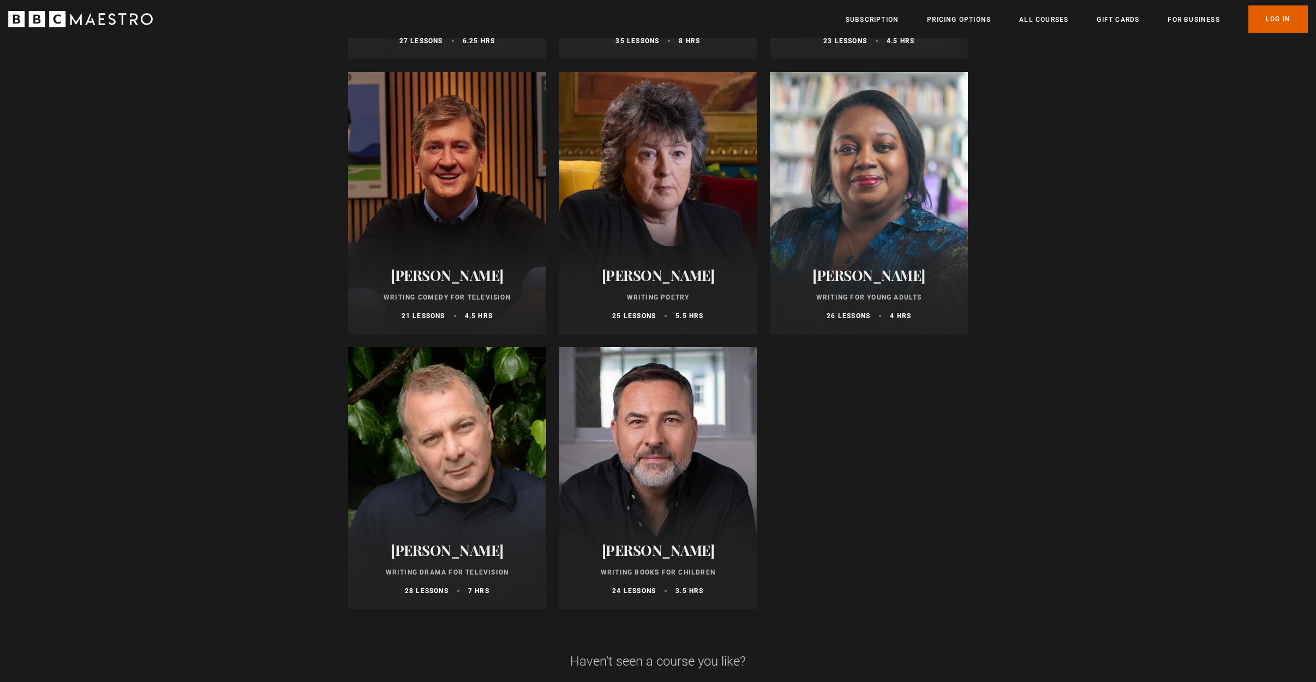
click at [702, 547] on h2 "[PERSON_NAME]" at bounding box center [659, 550] width 172 height 17
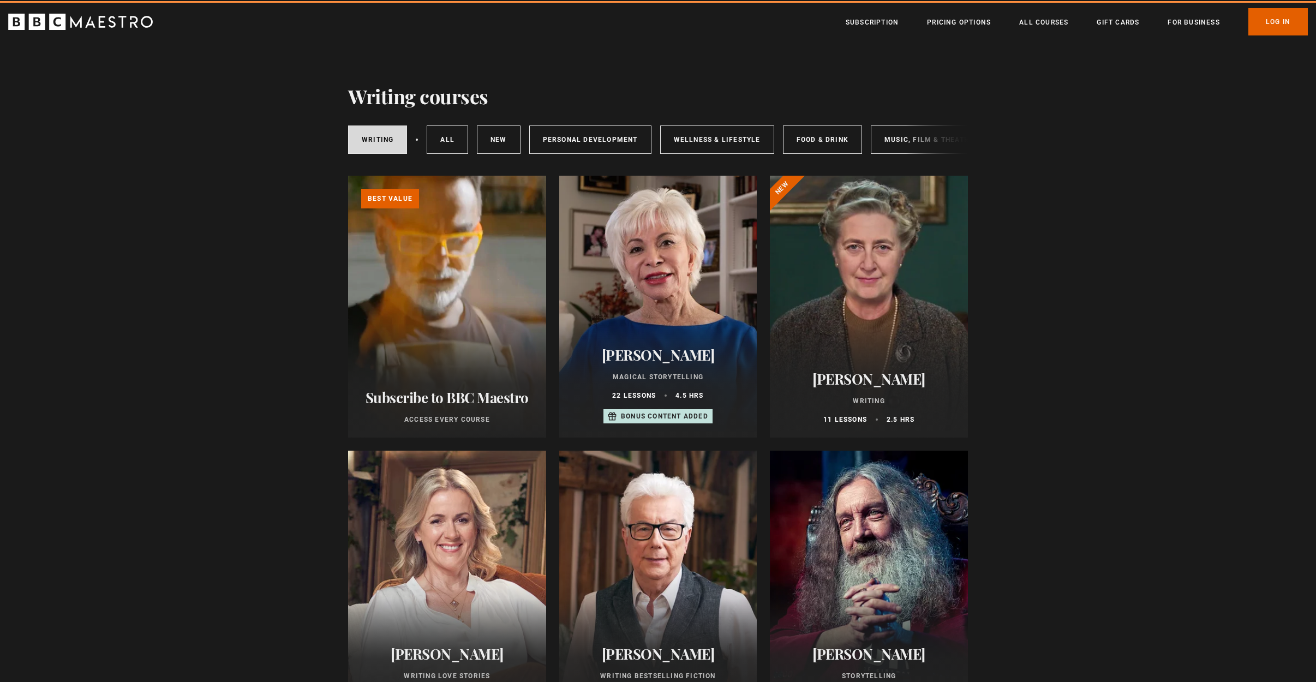
scroll to position [58, 0]
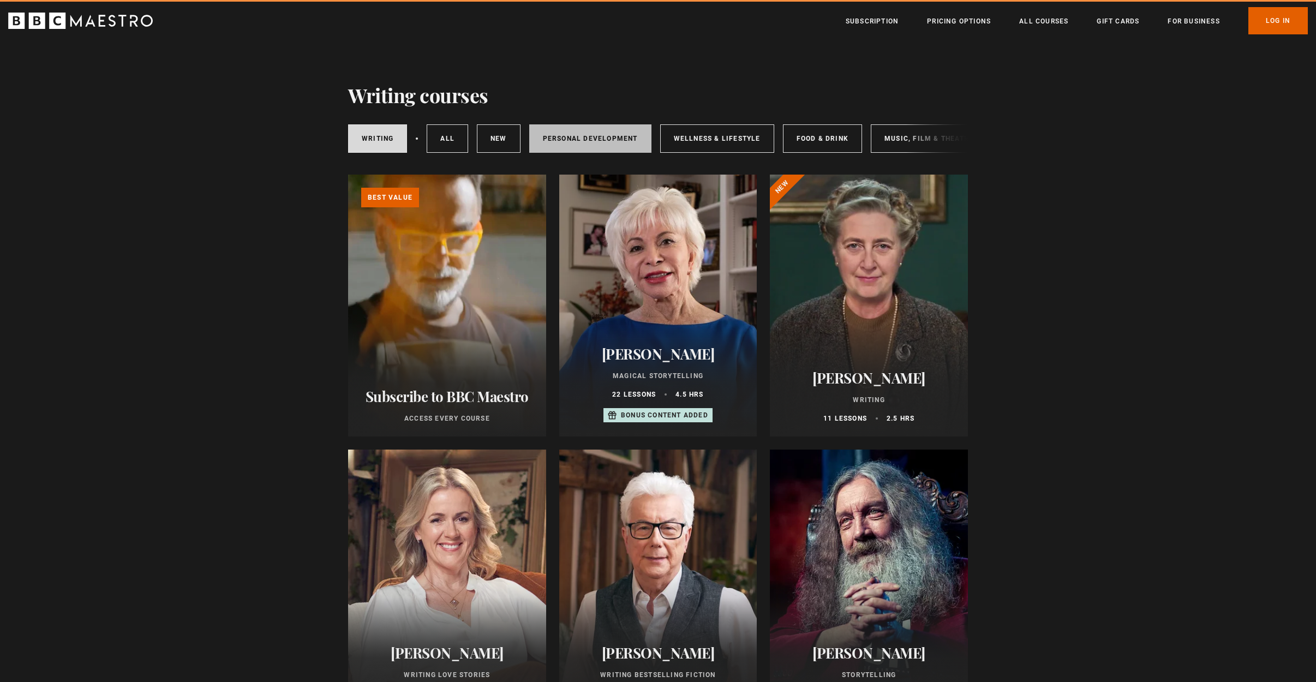
click at [593, 142] on link "Personal Development" at bounding box center [590, 138] width 122 height 28
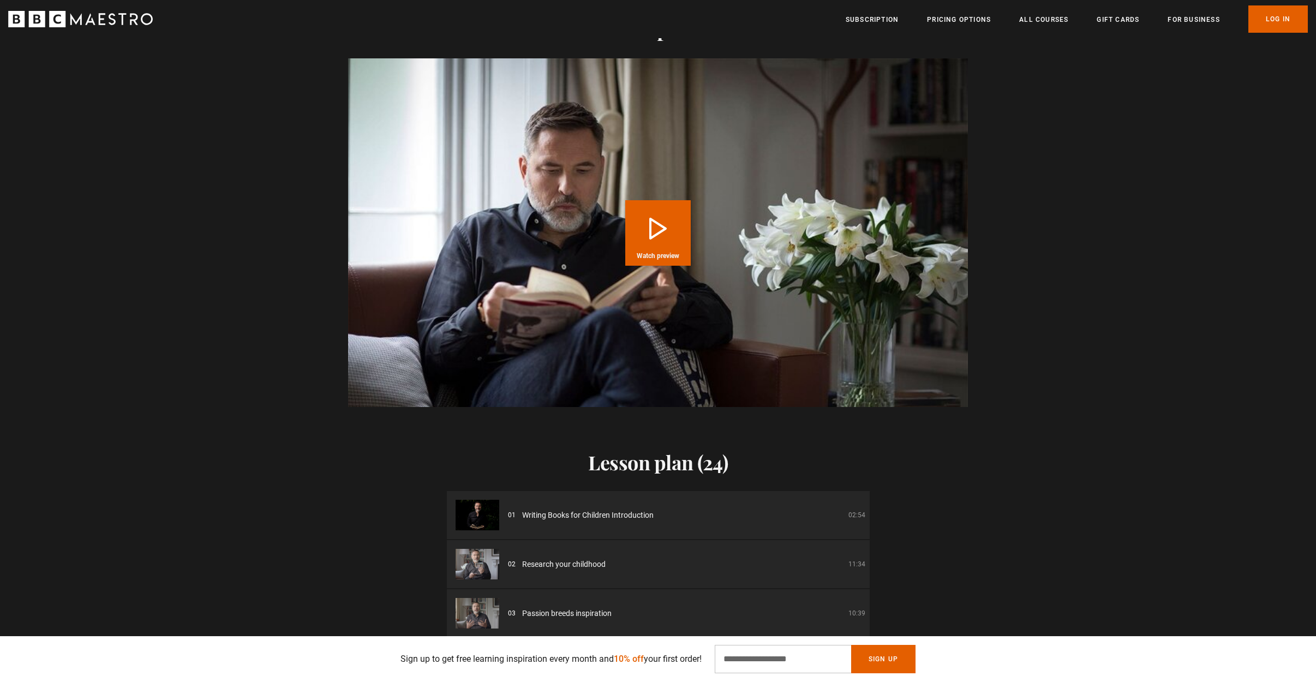
scroll to position [1587, 0]
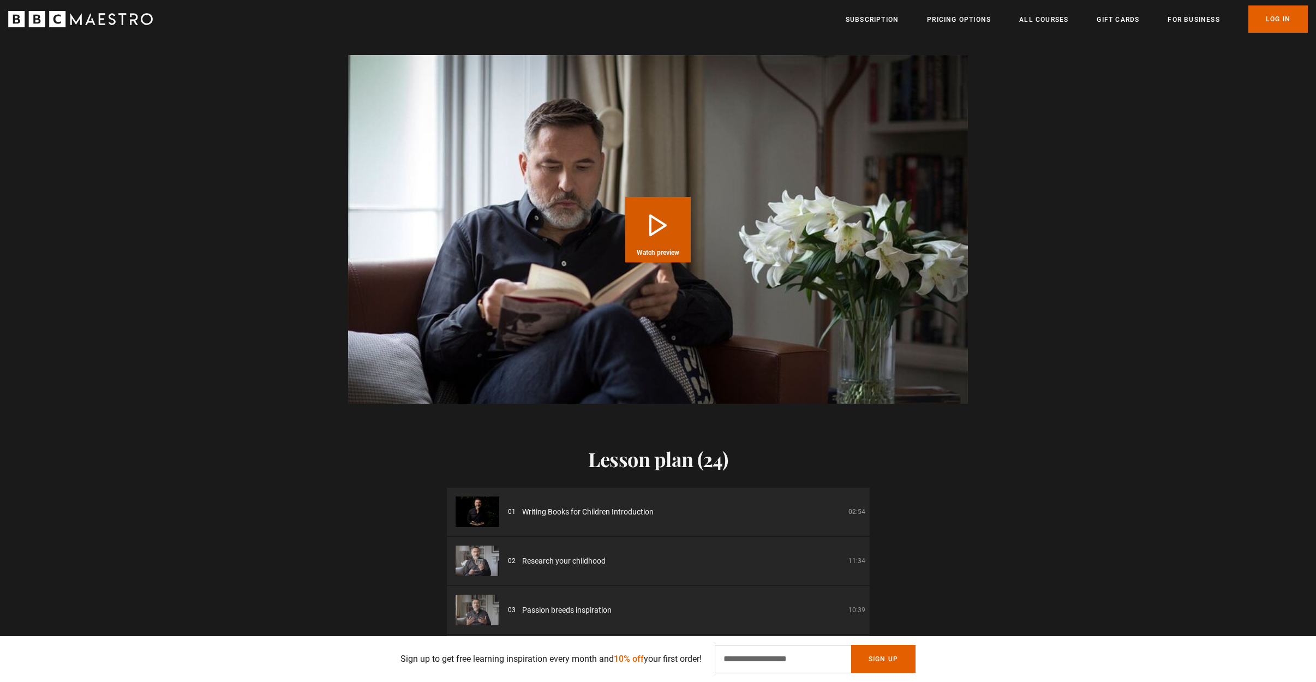
click at [645, 239] on button "Play Course overview for Writing Books for Children with David Walliams Watch p…" at bounding box center [657, 229] width 65 height 65
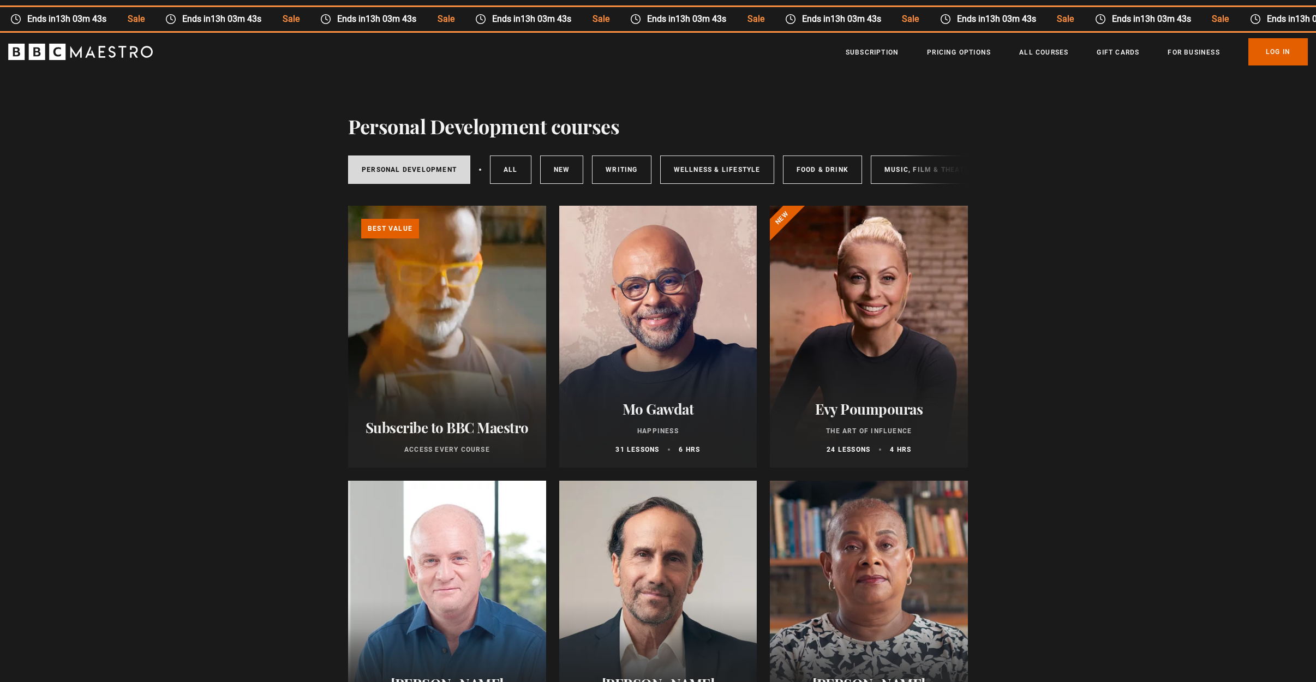
scroll to position [26, 0]
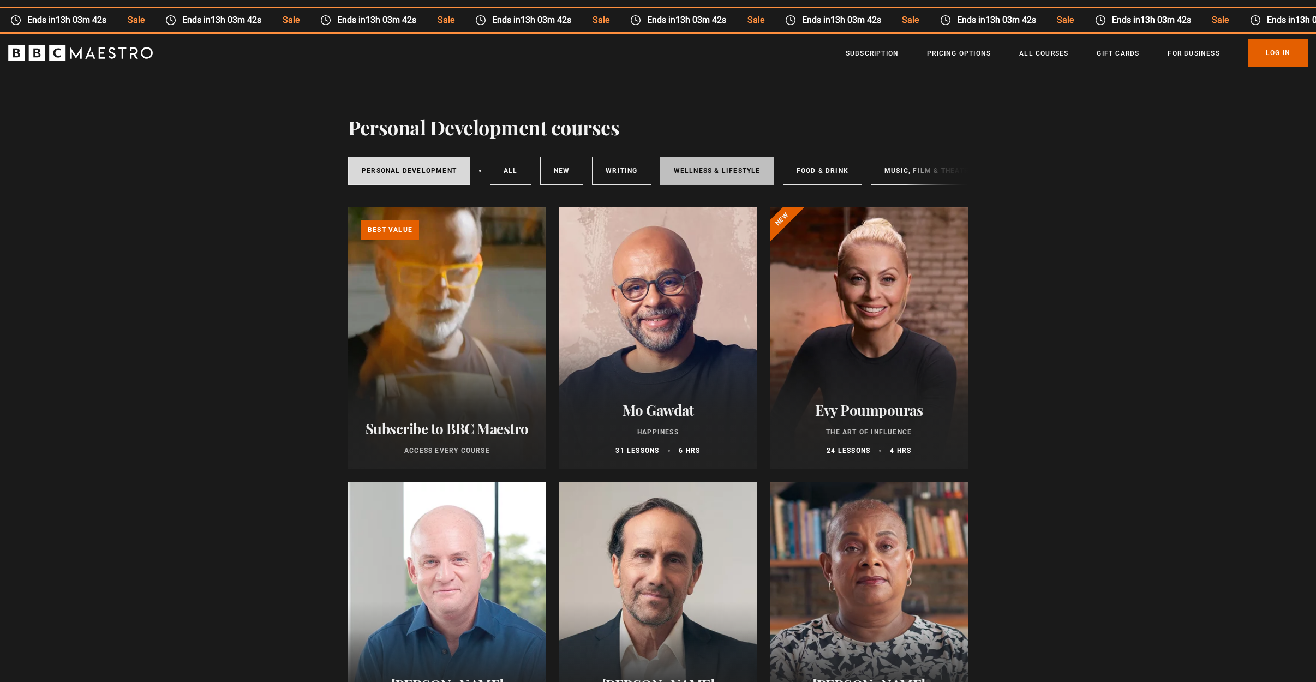
click at [722, 171] on link "Wellness & Lifestyle" at bounding box center [717, 171] width 114 height 28
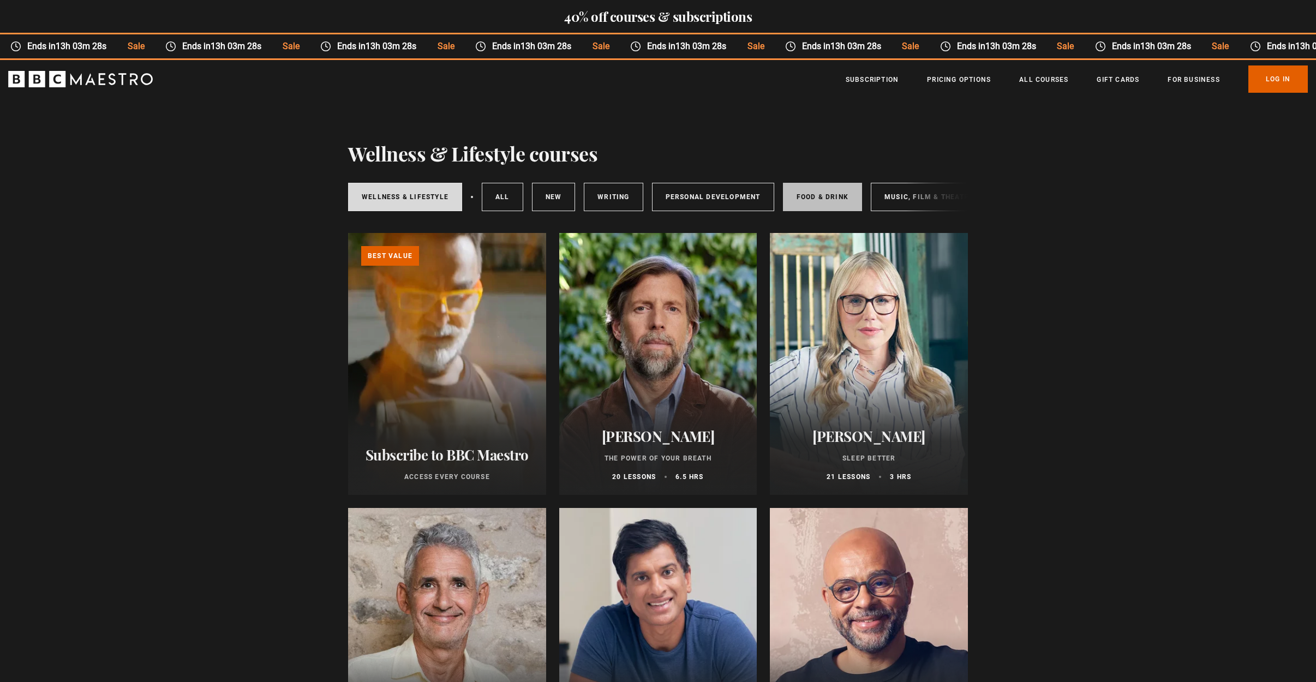
click at [814, 192] on link "Food & Drink" at bounding box center [822, 197] width 79 height 28
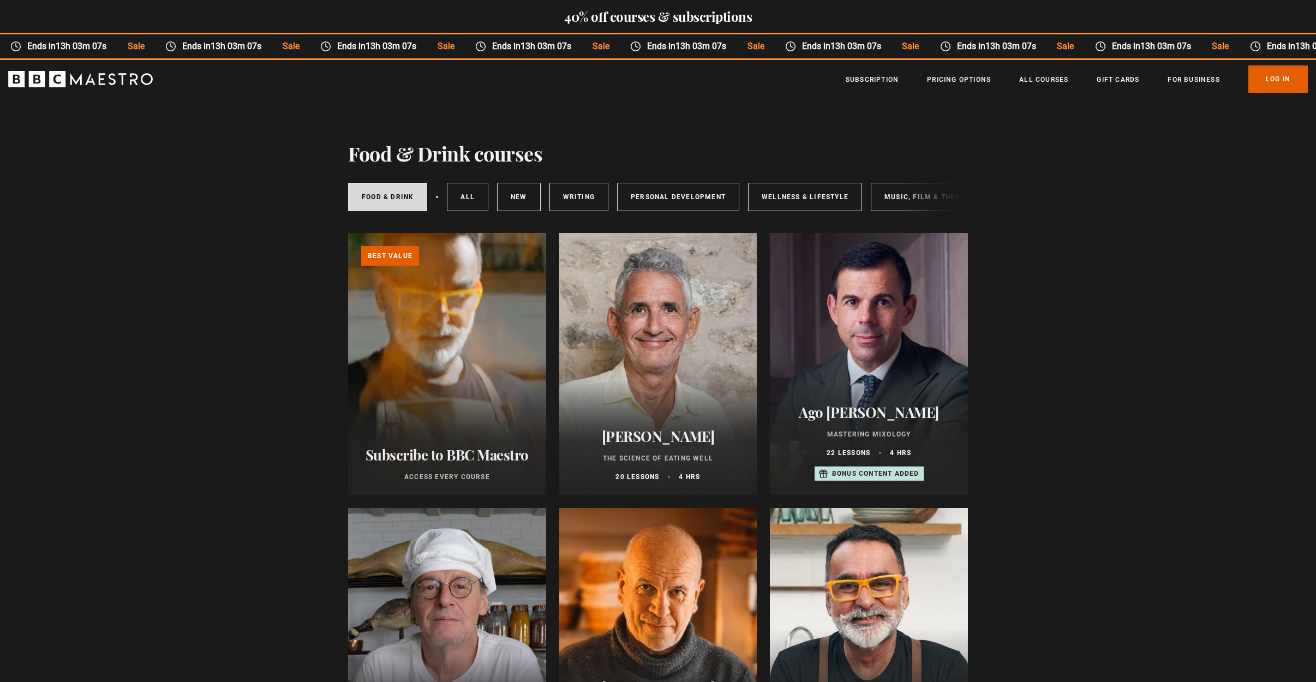
click at [916, 196] on div "Food & Drink All courses New courses Writing Personal Development Wellness & Li…" at bounding box center [658, 196] width 620 height 37
click at [883, 199] on link "Music, Film & Theatre" at bounding box center [929, 197] width 116 height 28
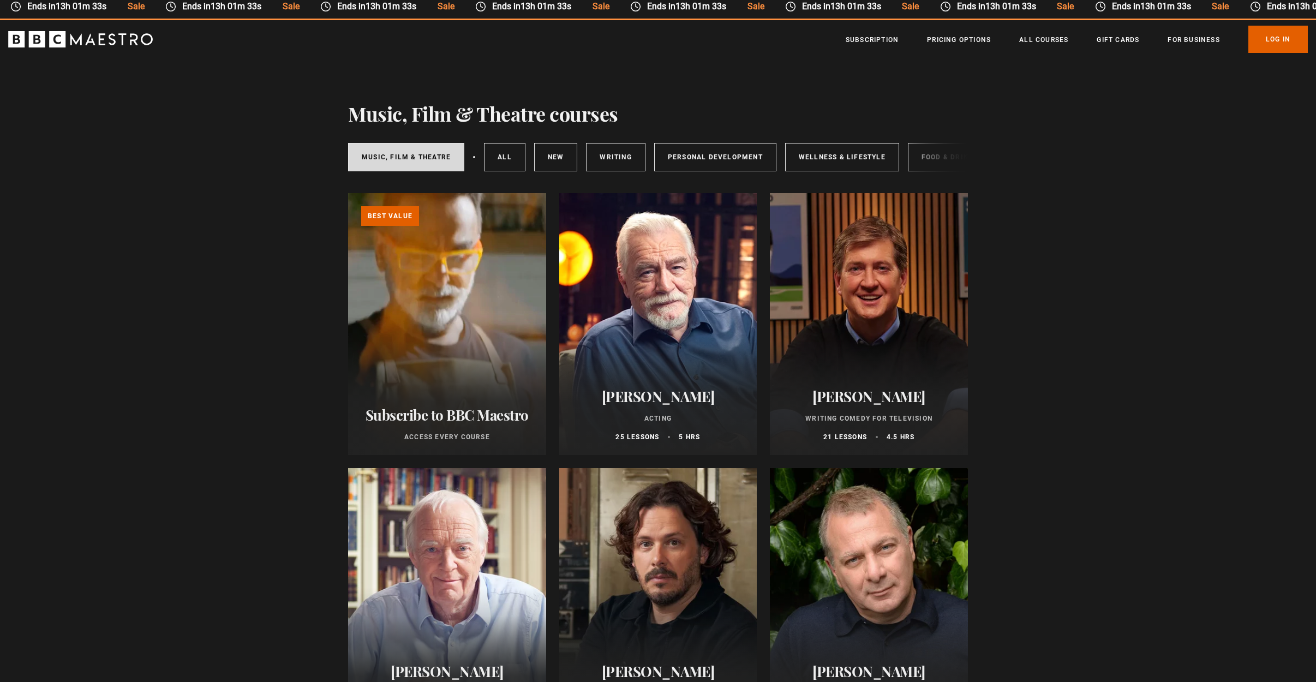
scroll to position [41, 0]
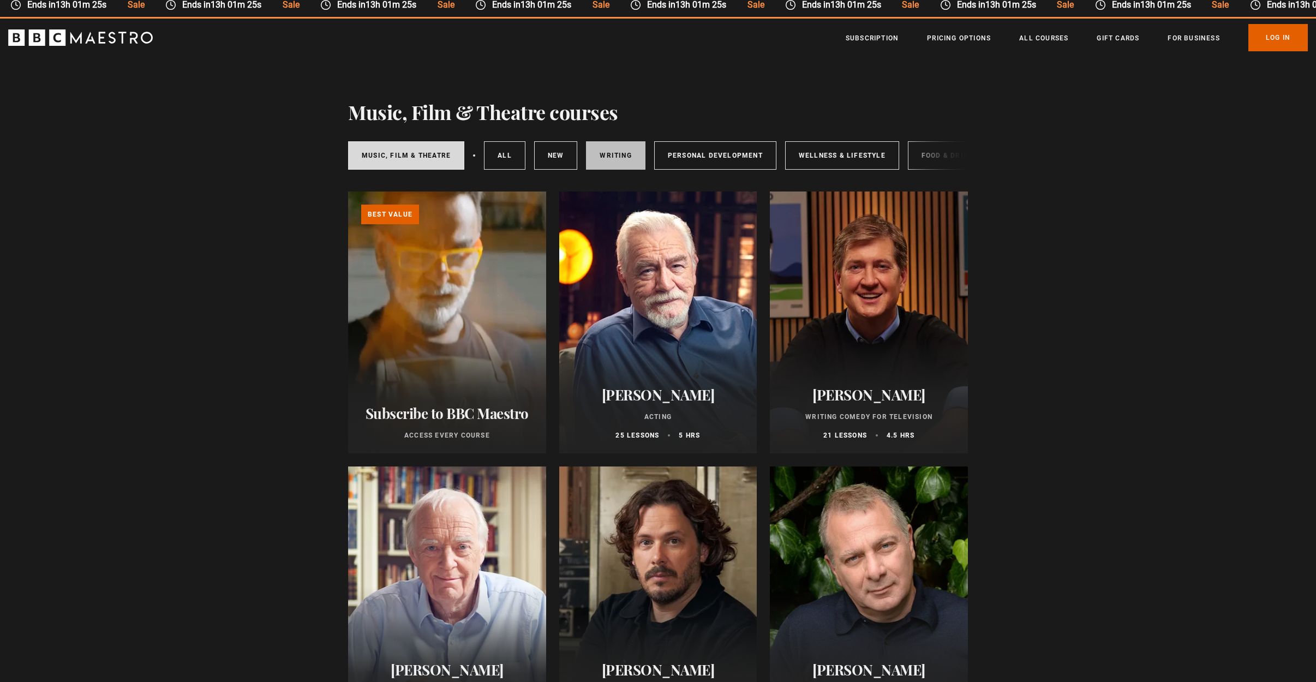
click at [632, 155] on link "Writing" at bounding box center [615, 155] width 59 height 28
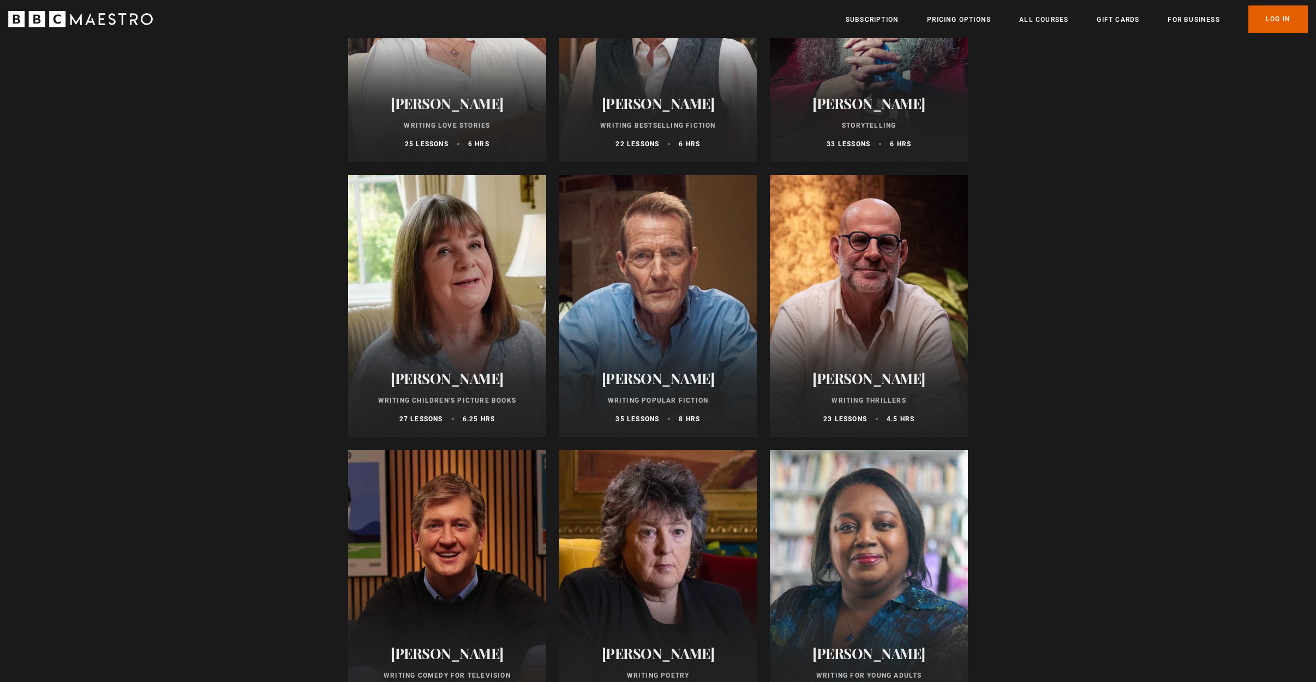
scroll to position [615, 0]
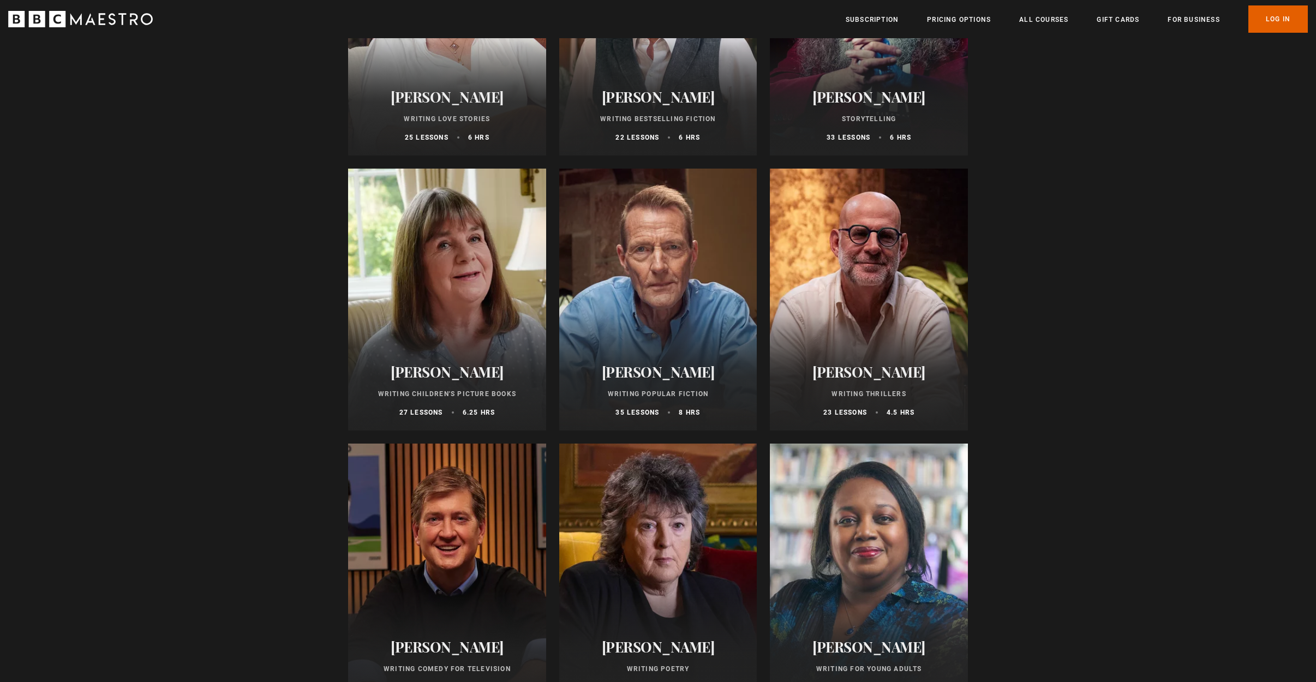
click at [466, 372] on h2 "Julia Donaldson" at bounding box center [447, 371] width 172 height 17
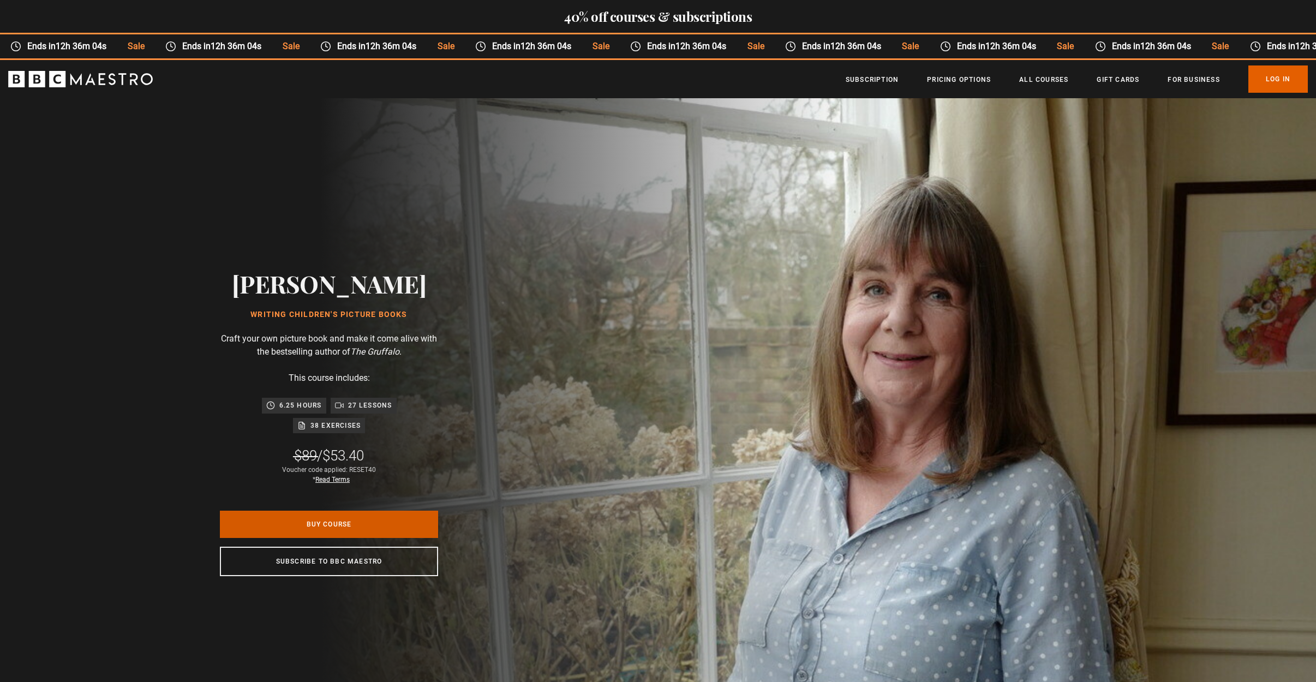
scroll to position [0, 858]
click at [390, 530] on link "Buy Course" at bounding box center [329, 524] width 218 height 27
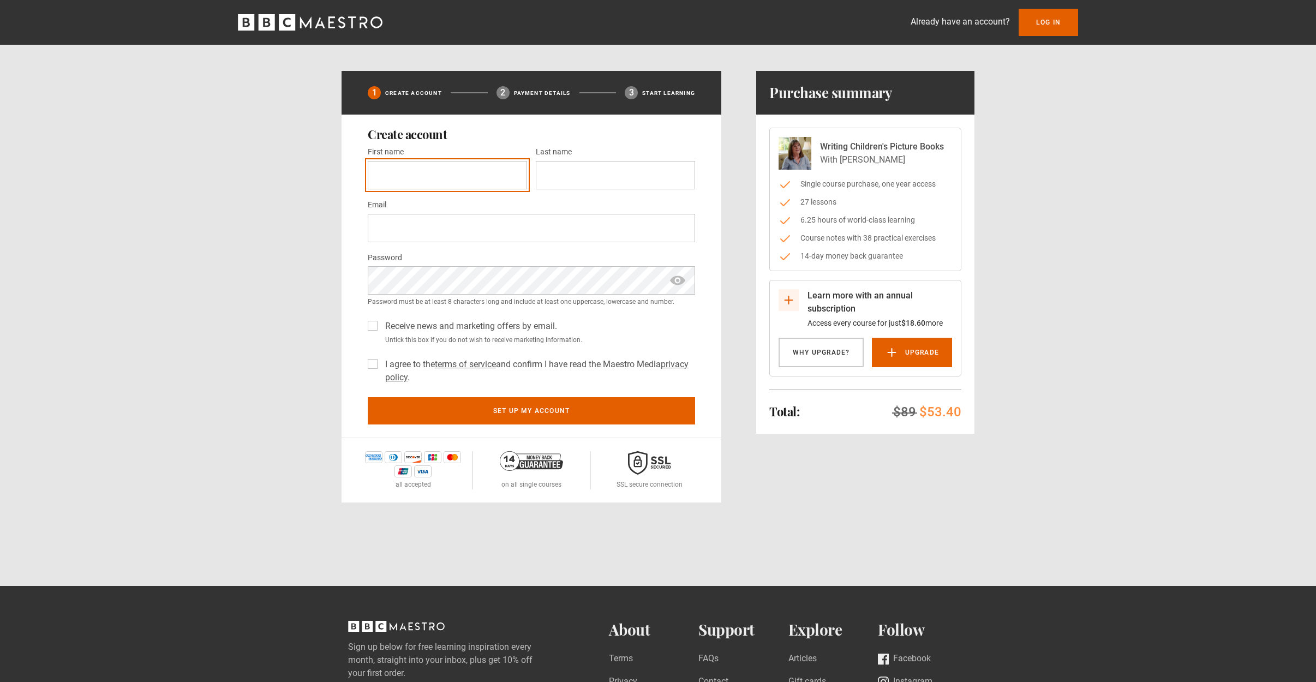
click at [510, 176] on input "First name *" at bounding box center [447, 175] width 159 height 28
type input "*****"
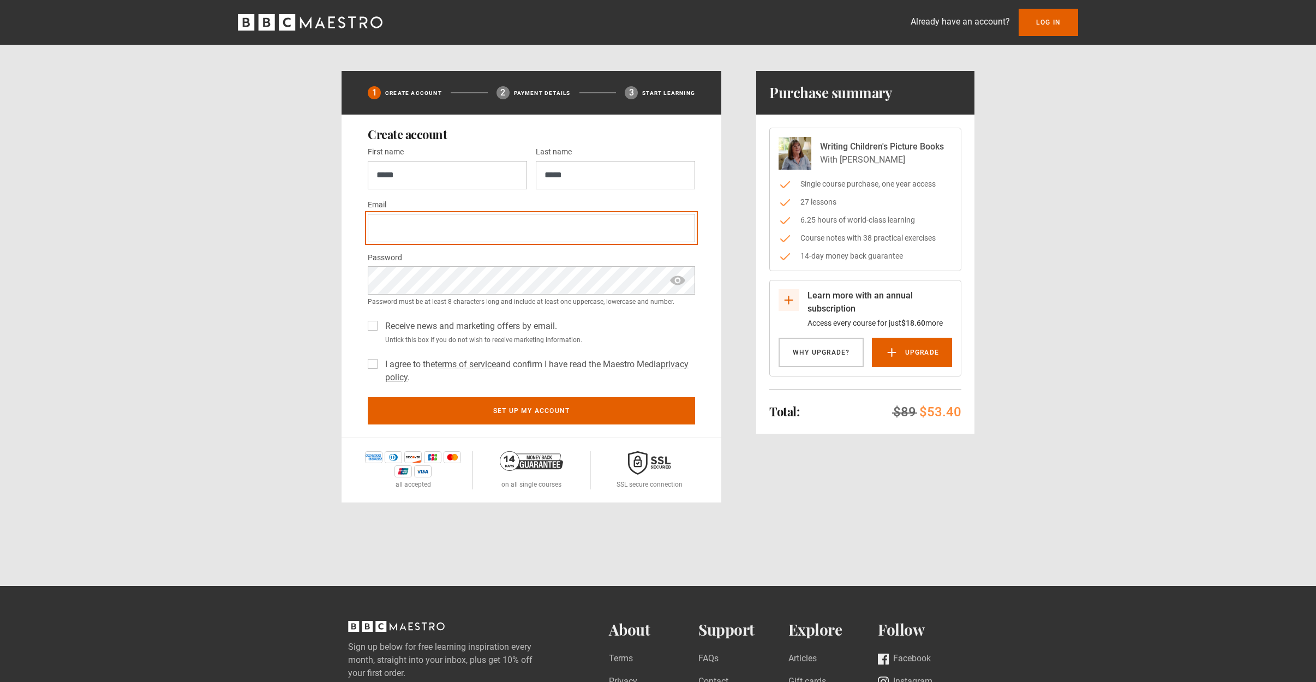
type input "**********"
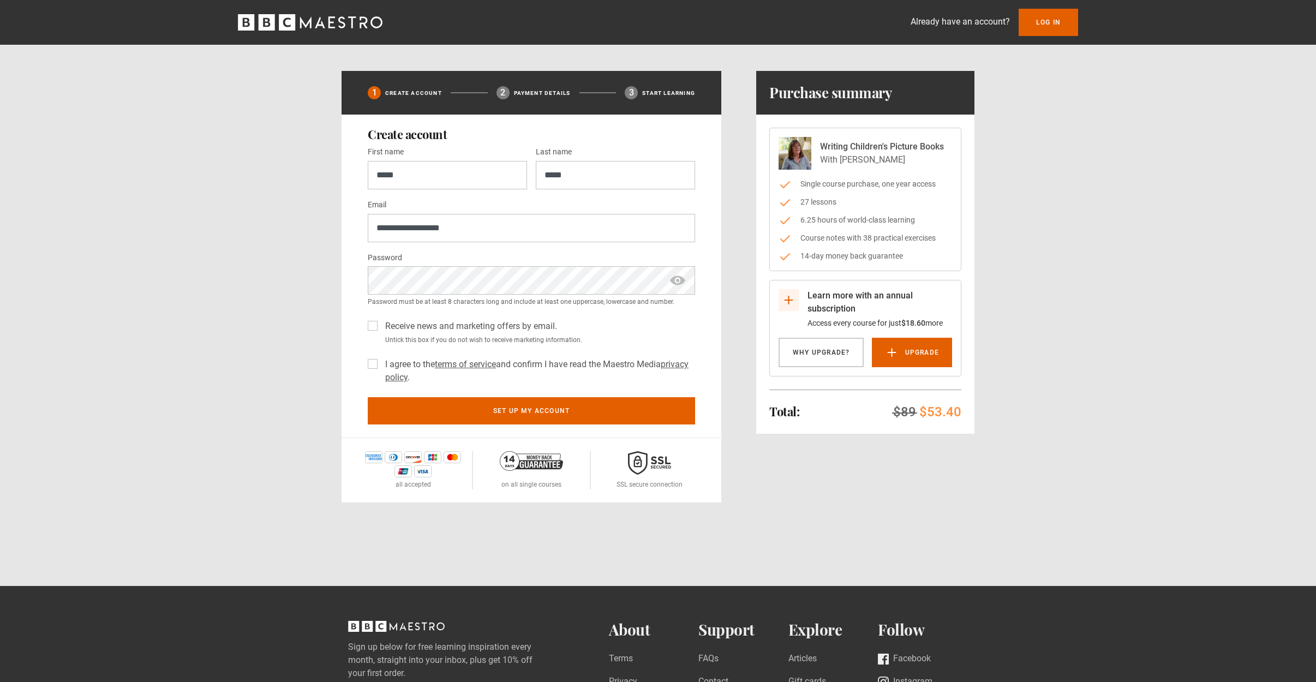
click at [688, 337] on small "Untick this box if you do not wish to receive marketing information." at bounding box center [538, 340] width 314 height 10
click at [381, 325] on label "Receive news and marketing offers by email." at bounding box center [469, 326] width 176 height 13
click at [381, 365] on label "I agree to the terms of service and confirm I have read the Maestro Media priva…" at bounding box center [538, 371] width 314 height 26
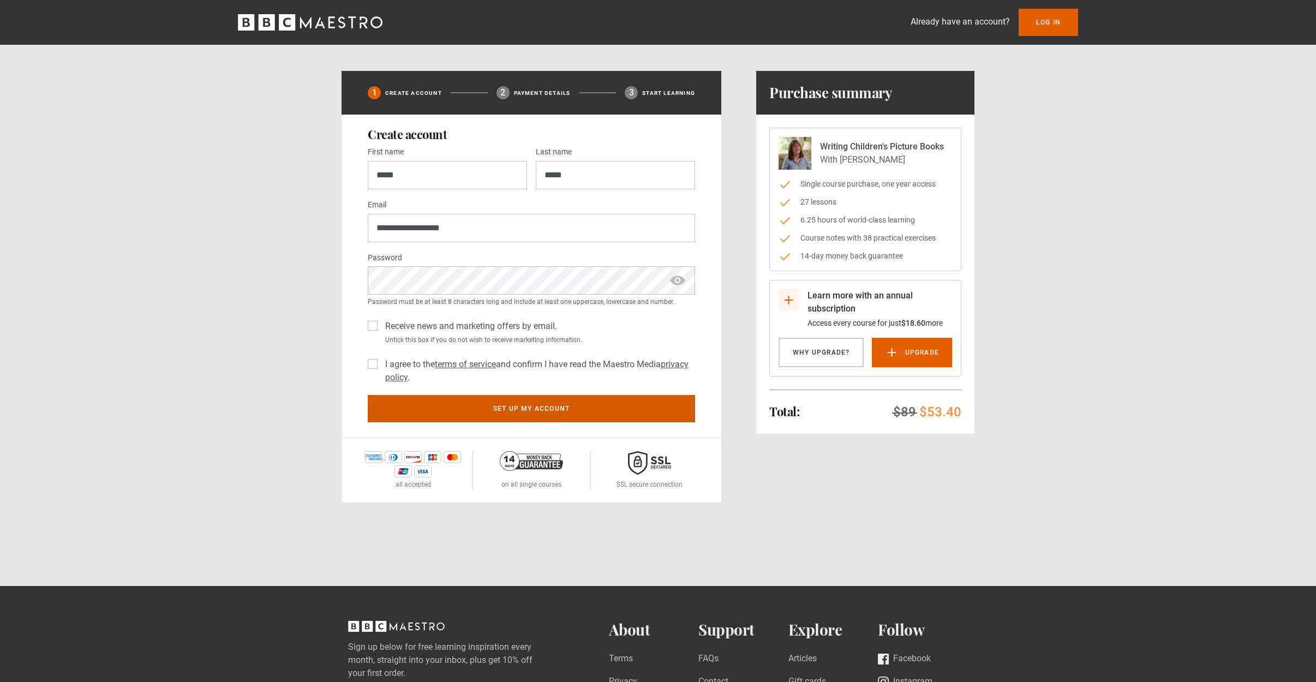
click at [657, 406] on button "Set up my account" at bounding box center [531, 408] width 327 height 27
